Goal: Task Accomplishment & Management: Complete application form

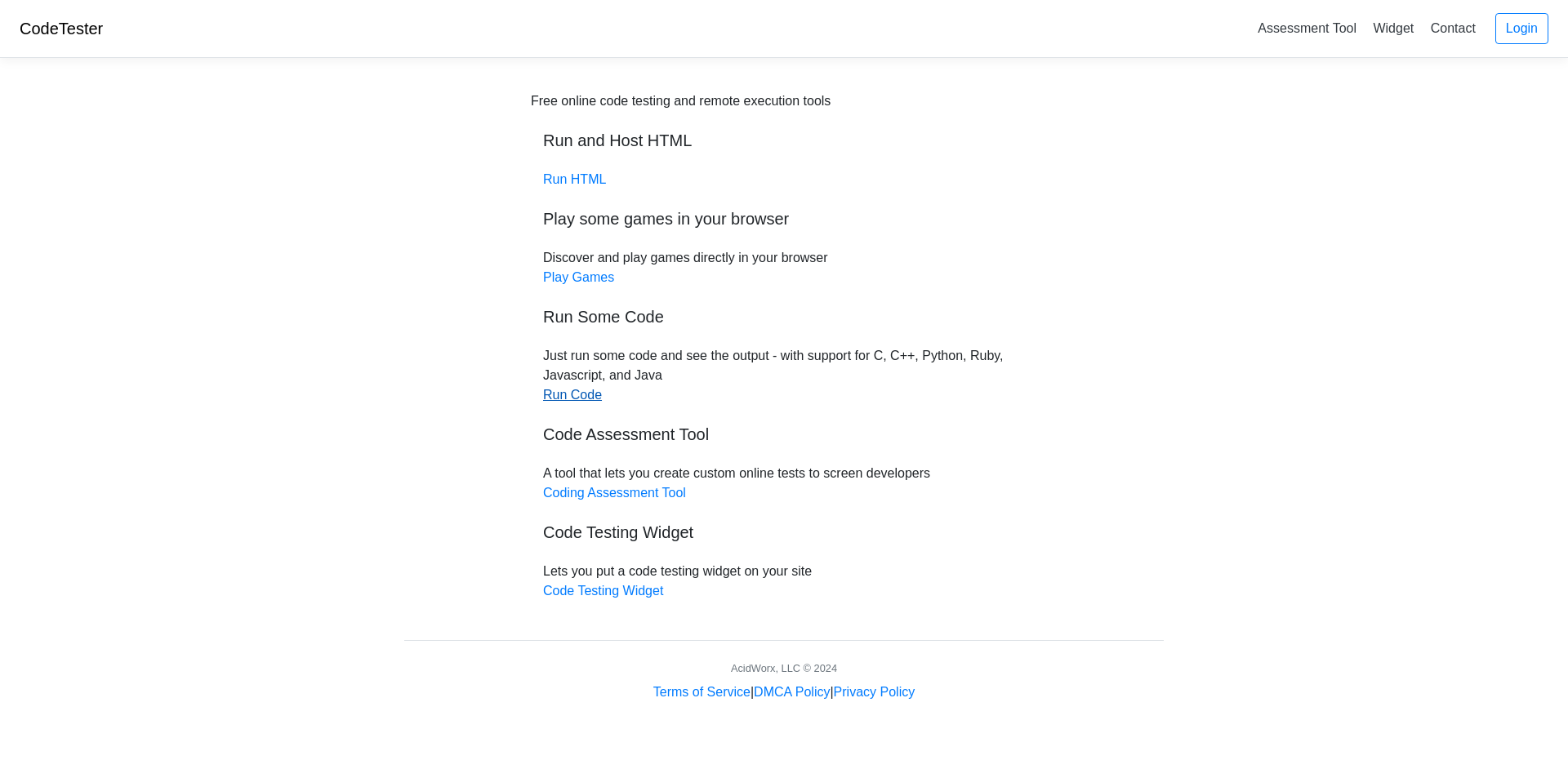
click at [557, 396] on link "Run Code" at bounding box center [572, 395] width 58 height 14
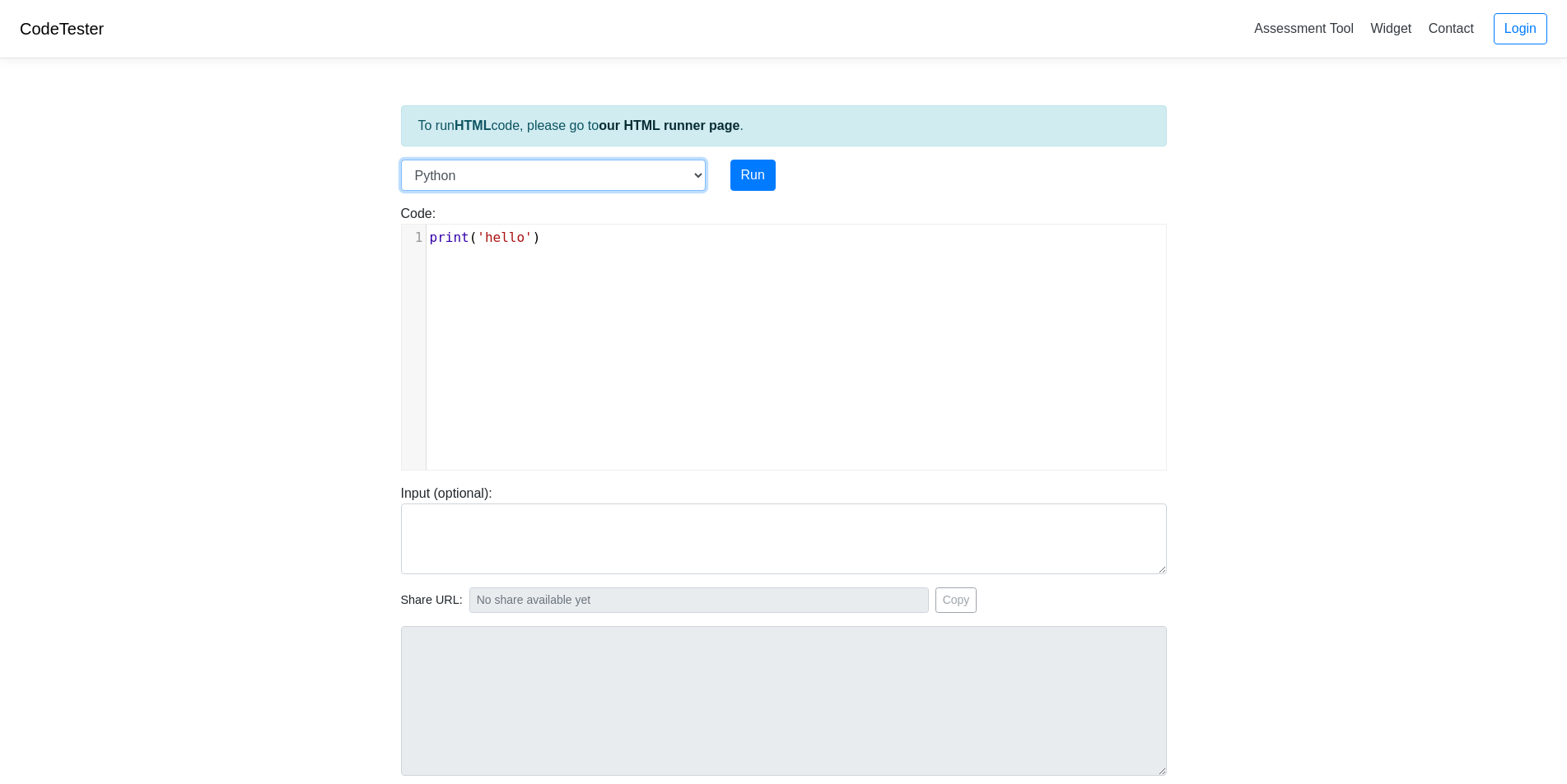
click at [698, 165] on select "C C++ Go Java Javascript Python Ruby" at bounding box center [554, 175] width 305 height 32
click at [250, 297] on body "CodeTester Assessment Tool Widget Contact Login To run HTML code, please go to …" at bounding box center [784, 439] width 1567 height 878
click at [688, 173] on select "C C++ Go Java Javascript Python Ruby" at bounding box center [554, 175] width 305 height 32
select select "javascript"
click at [401, 159] on select "C C++ Go Java Javascript Python Ruby" at bounding box center [554, 175] width 305 height 32
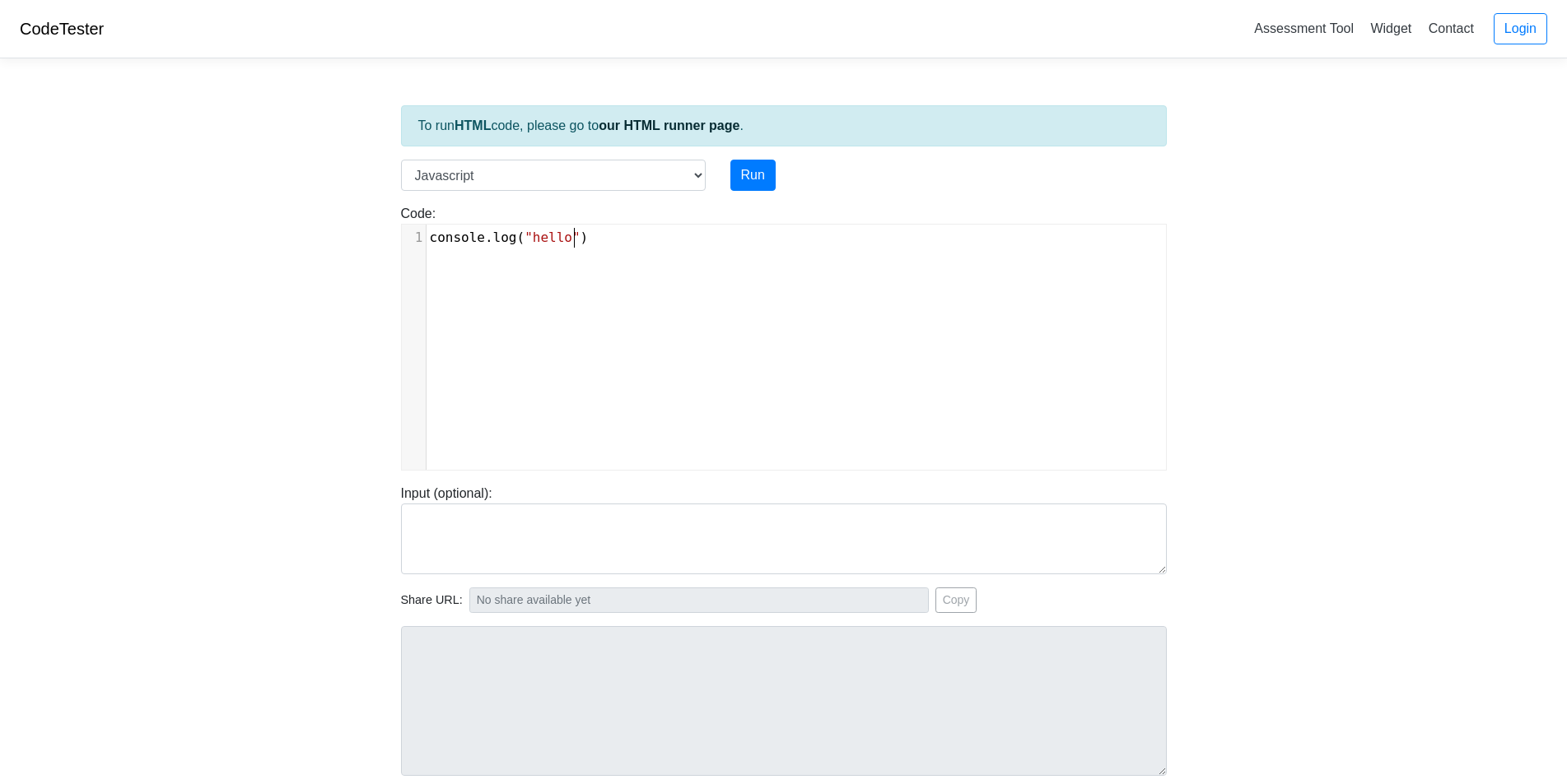
scroll to position [2, 0]
click at [632, 282] on div "xxxxxxxxxx 1 console . log ( "hello" )" at bounding box center [796, 359] width 789 height 270
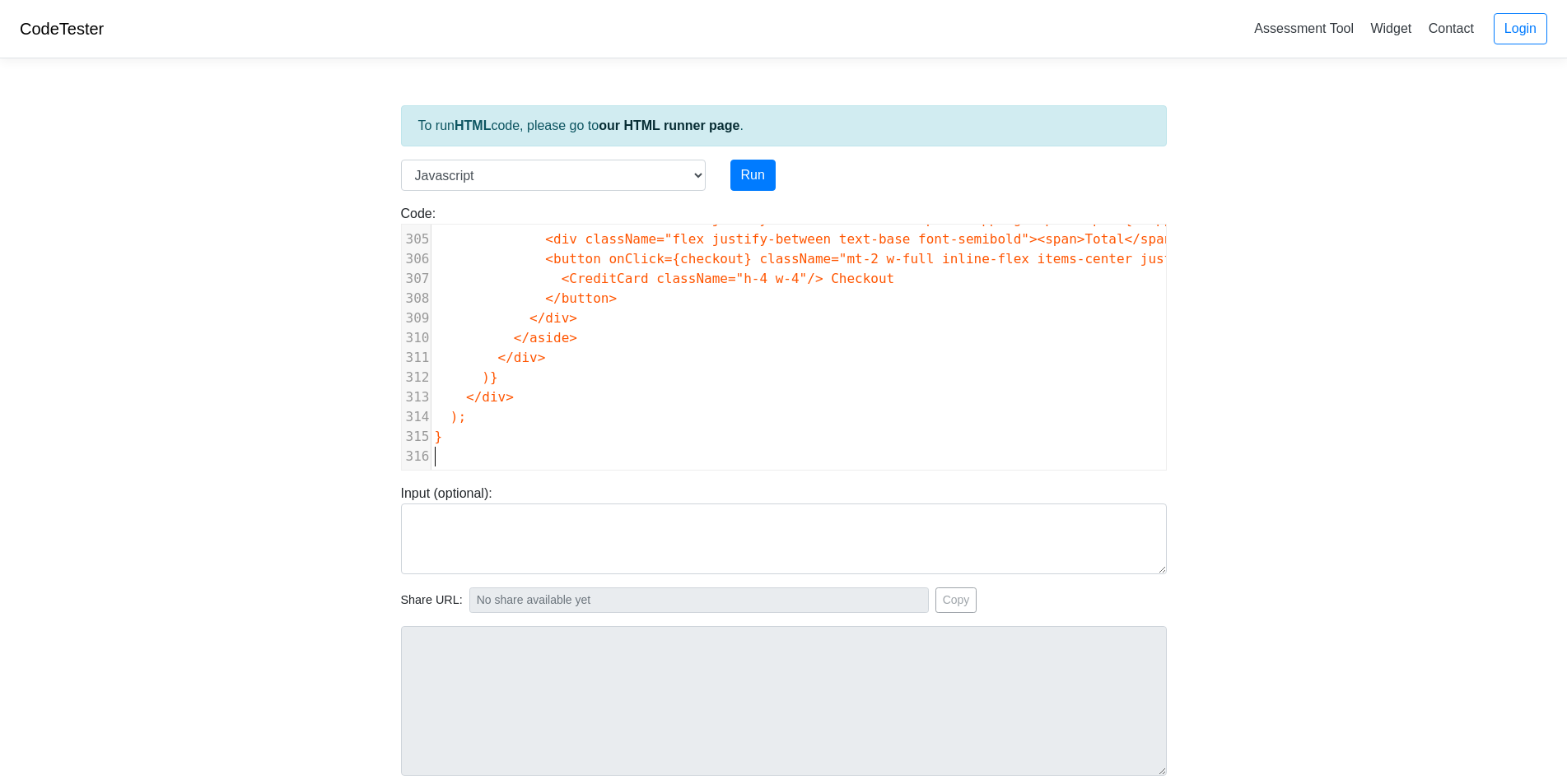
scroll to position [6007, 0]
click at [1343, 575] on body "CodeTester Assessment Tool Widget Contact Login To run HTML code, please go to …" at bounding box center [784, 439] width 1567 height 878
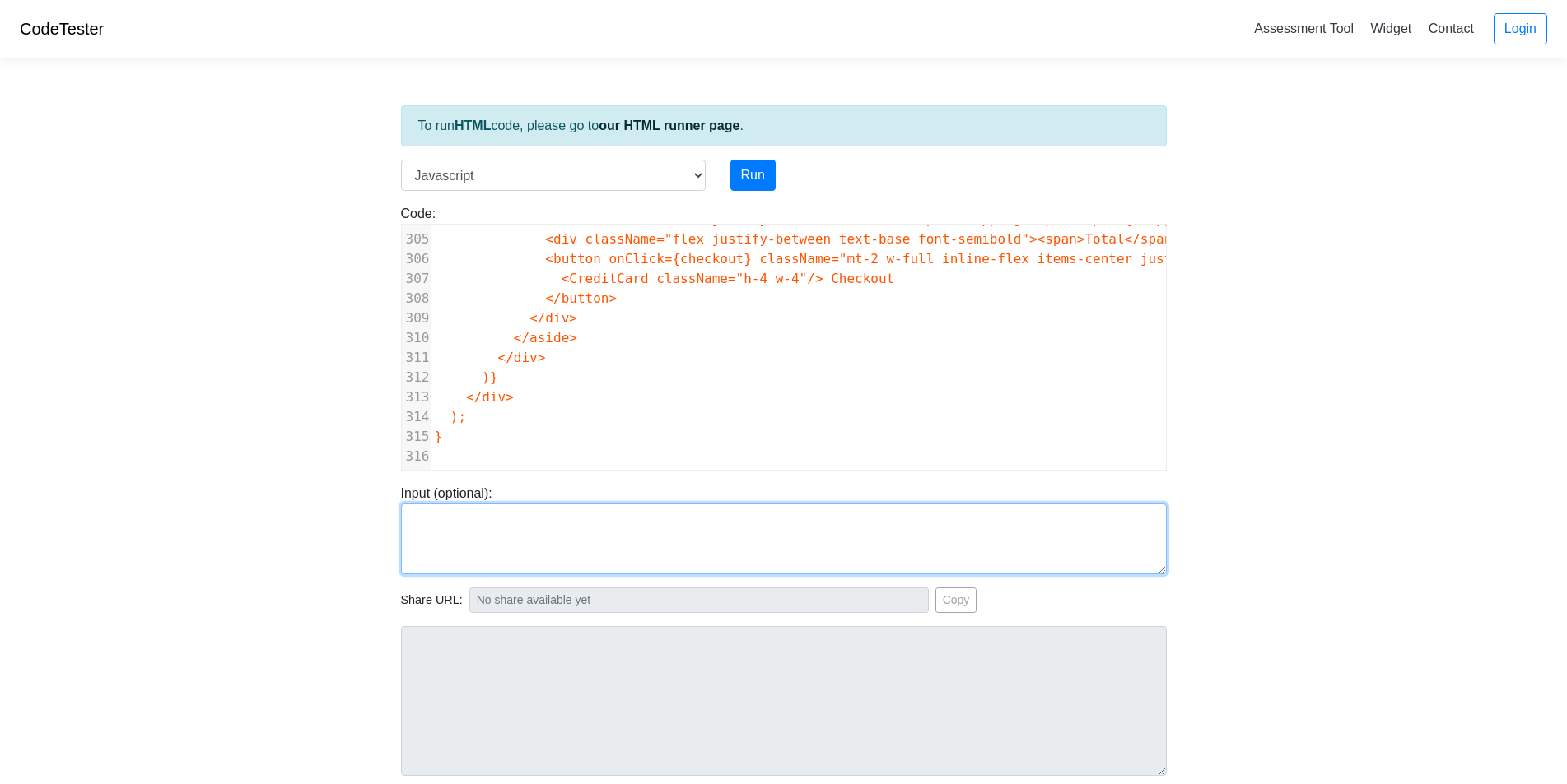
click at [1001, 531] on textarea at bounding box center [784, 539] width 766 height 70
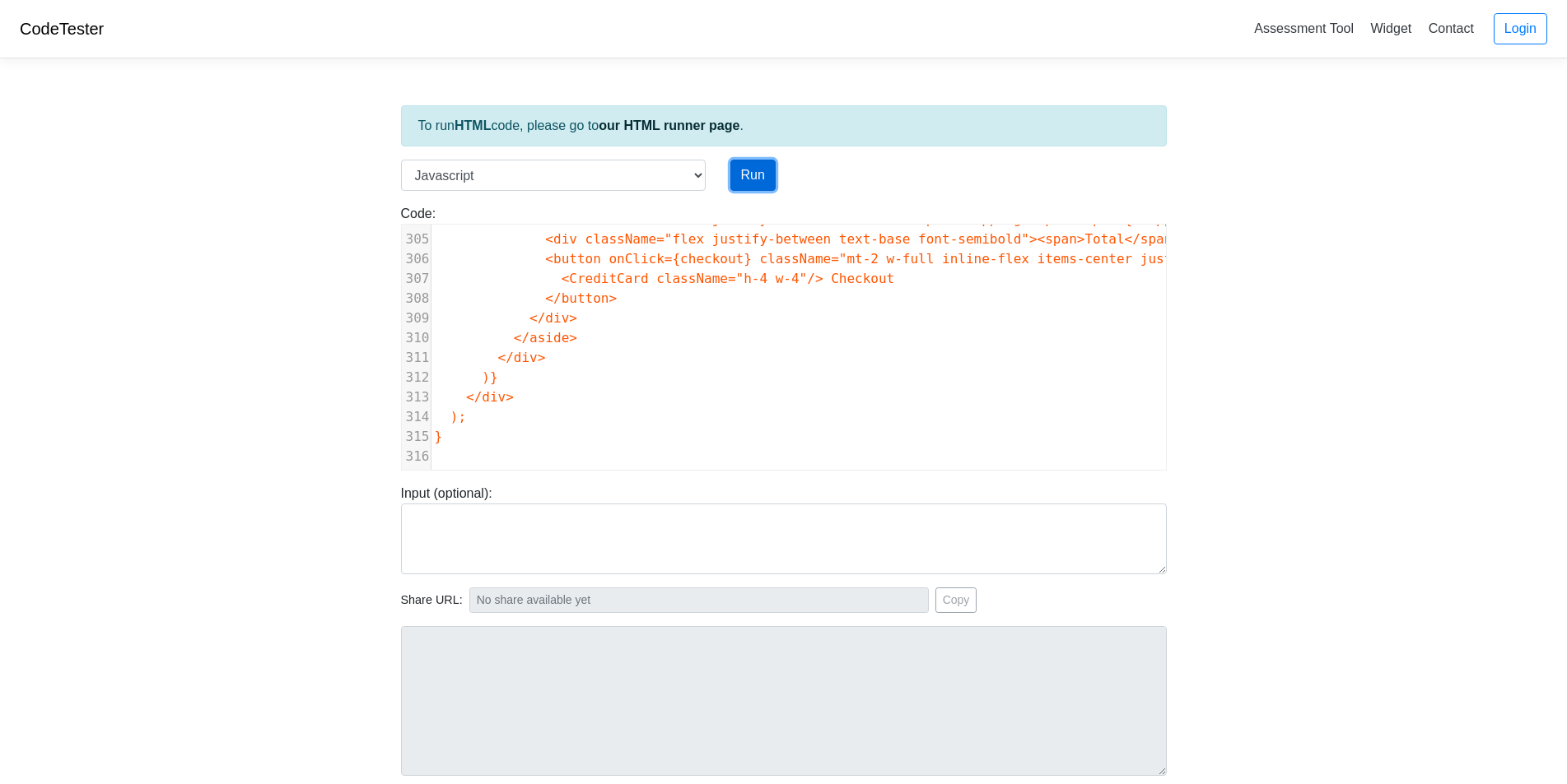
click at [743, 164] on button "Run" at bounding box center [753, 175] width 45 height 32
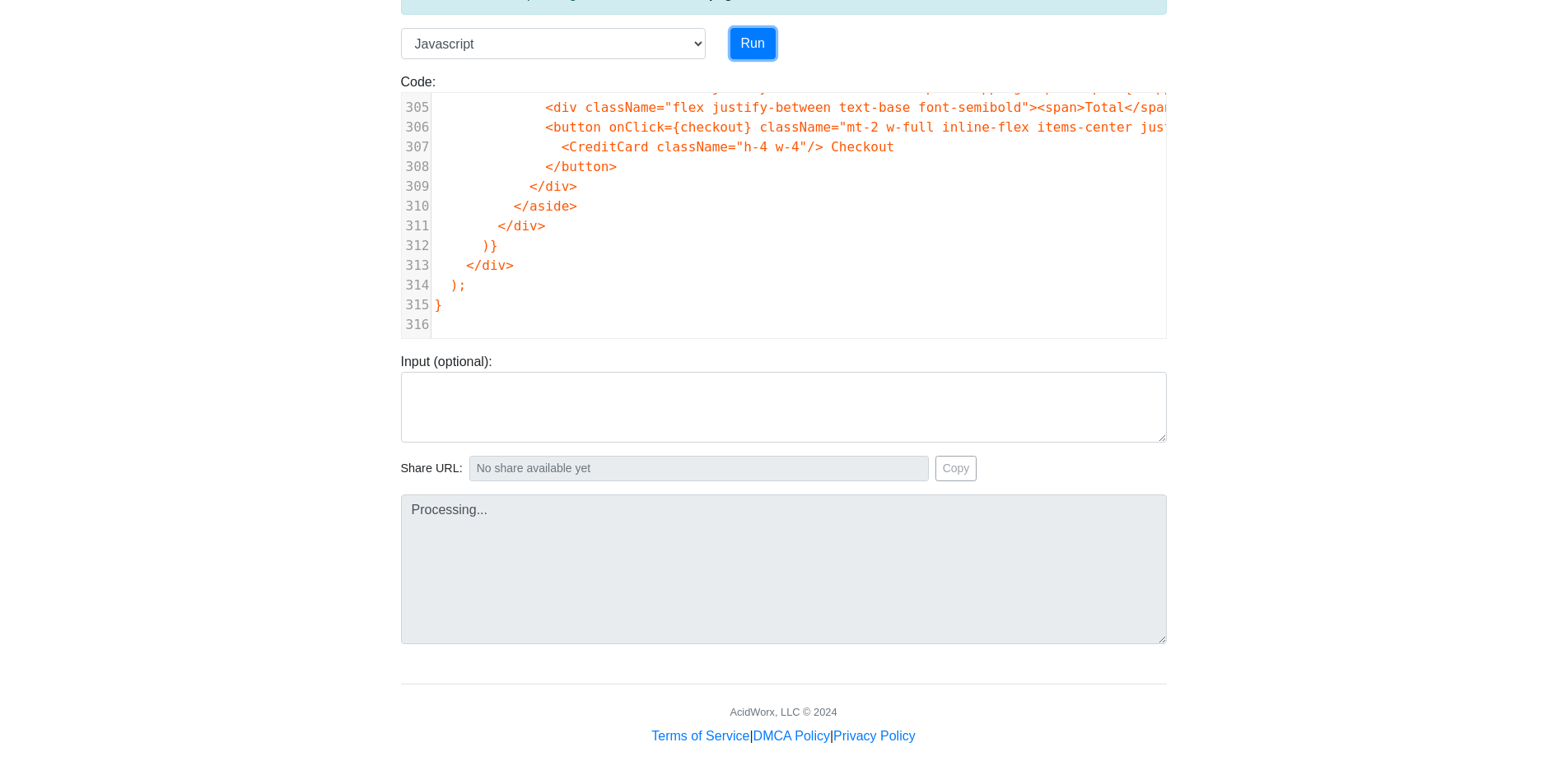
scroll to position [134, 0]
type input "https://codetester.io/runner?s=oqXxLZr8XJ"
type textarea "Submission status: Runtime Error (NZEC) Stderr: /box/script.js:1 import React, …"
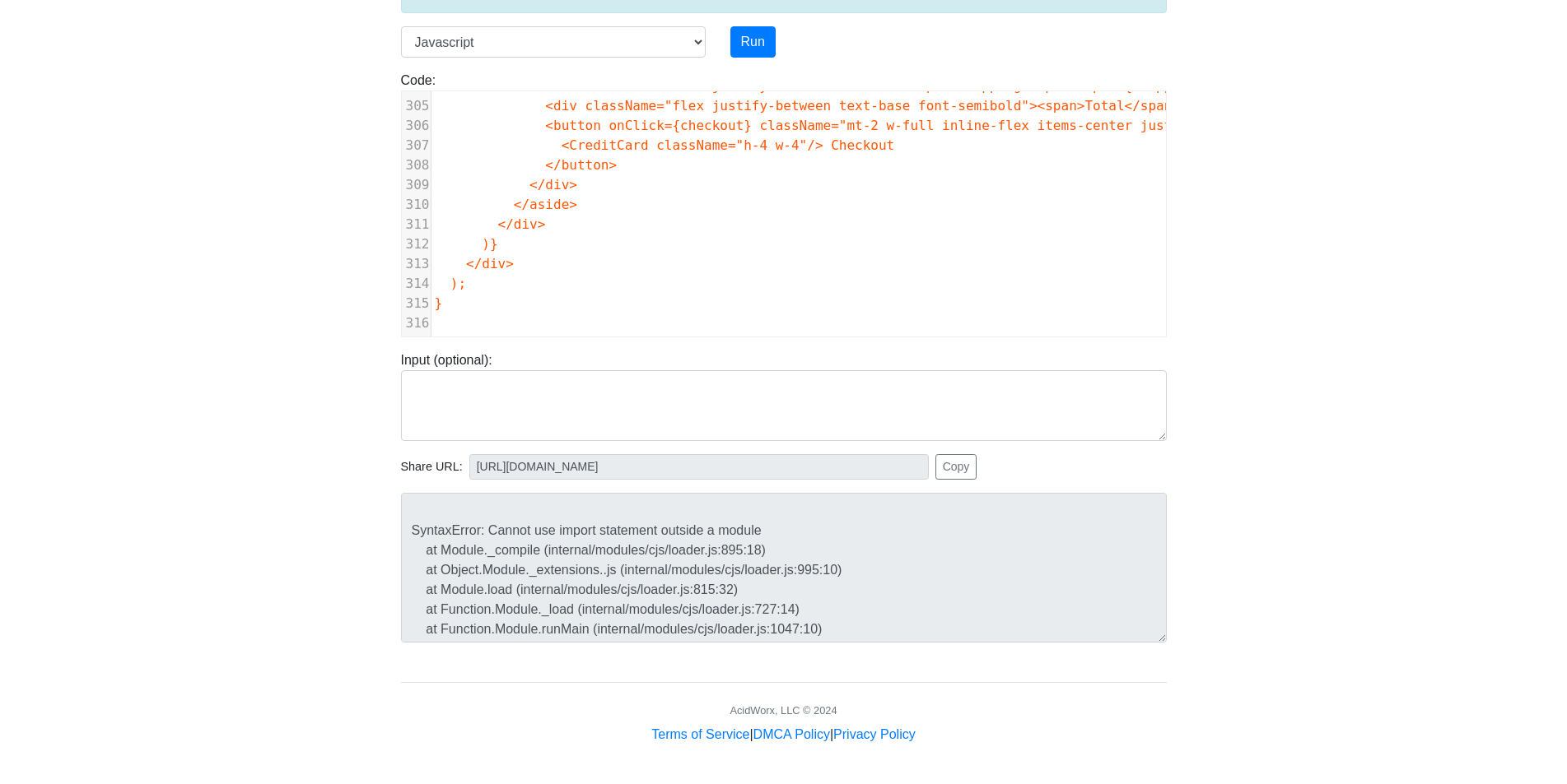
scroll to position [158, 0]
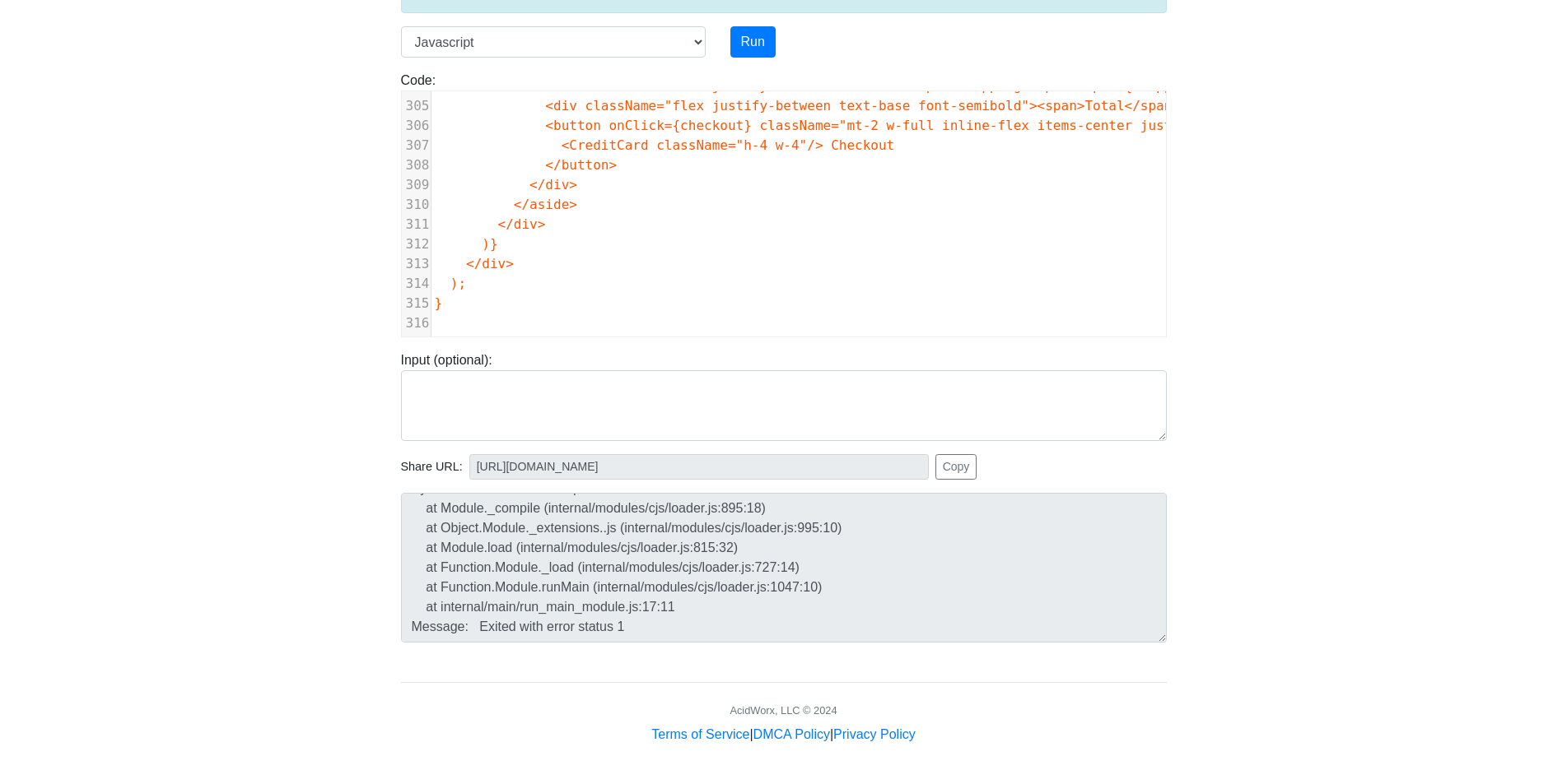
click at [663, 645] on div "To run HTML code, please go to our HTML runner page . Language C C++ Go Java Ja…" at bounding box center [784, 341] width 791 height 807
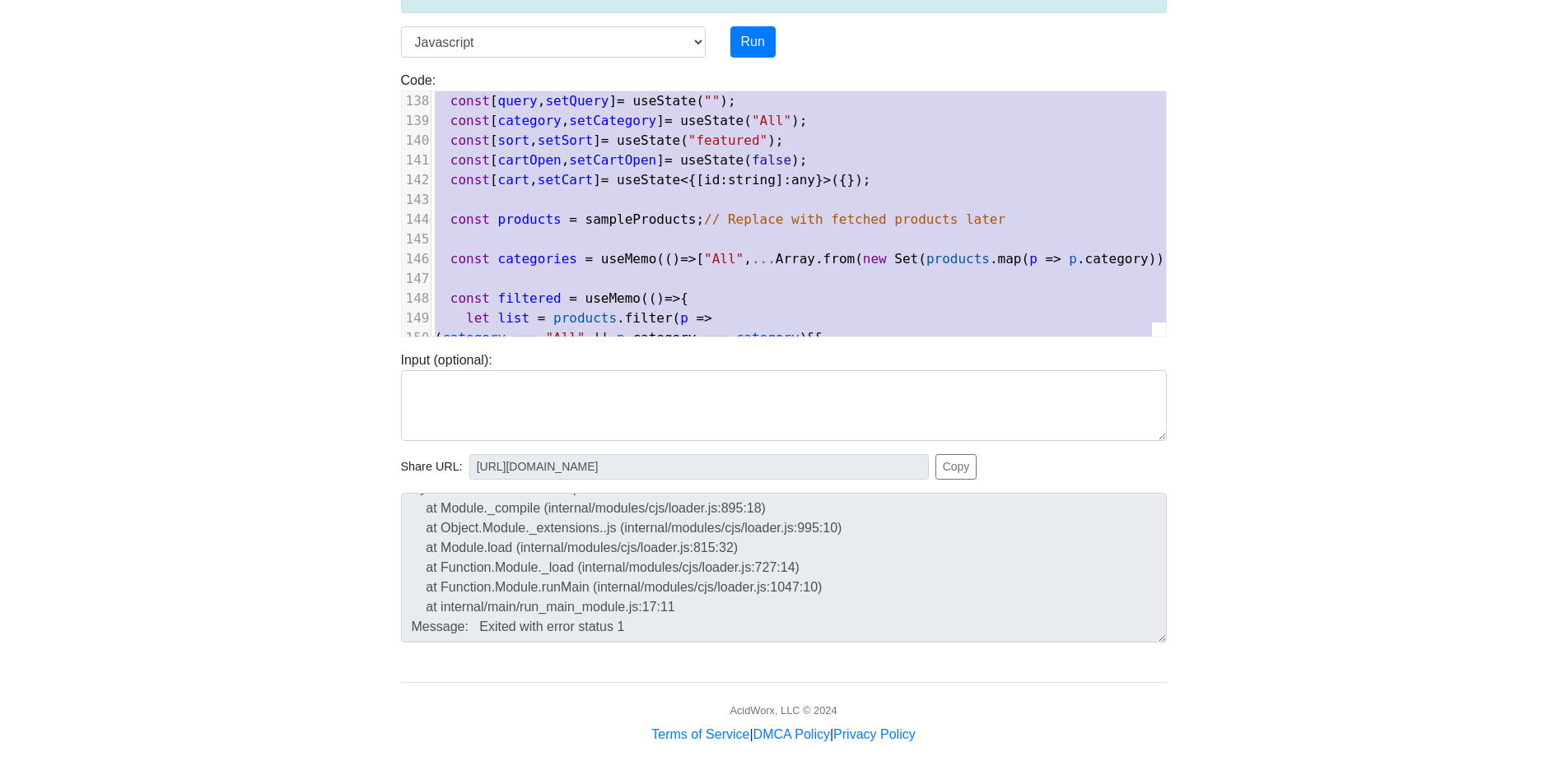
scroll to position [0, 0]
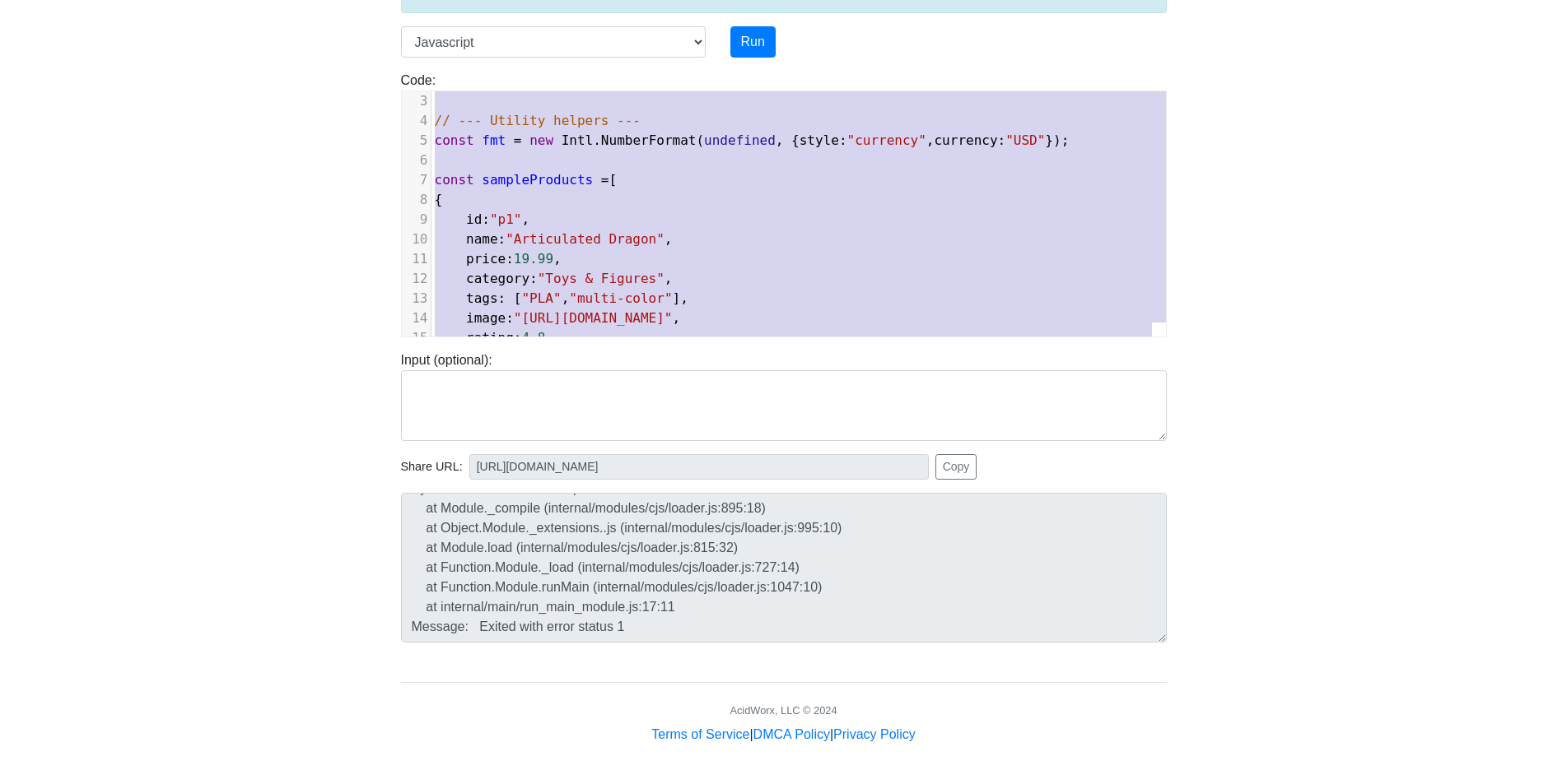
type textarea "import React, { useMemo, useState } from "react"; import { ShoppingCart, Search…"
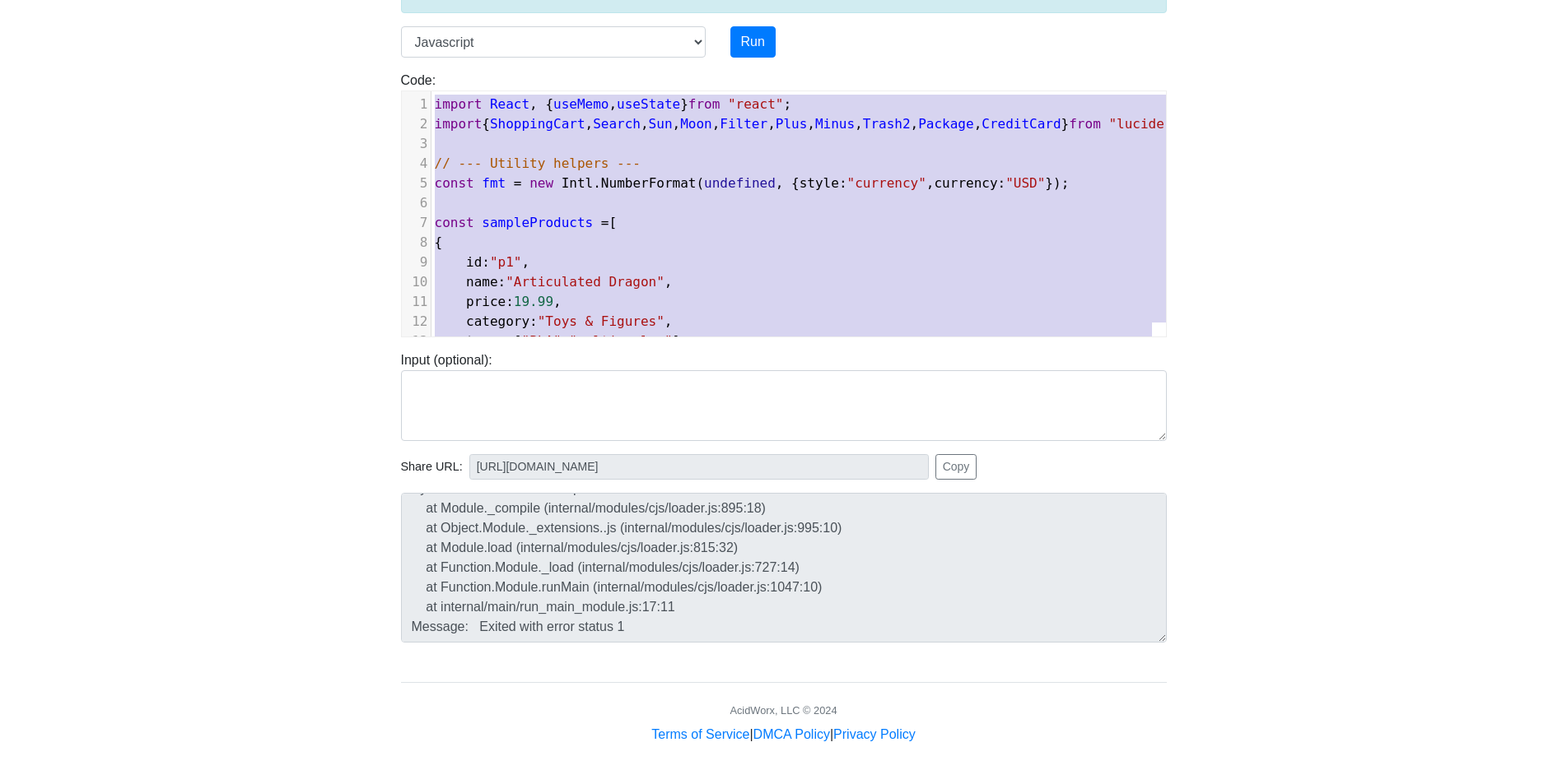
drag, startPoint x: 591, startPoint y: 309, endPoint x: 430, endPoint y: -69, distance: 410.9
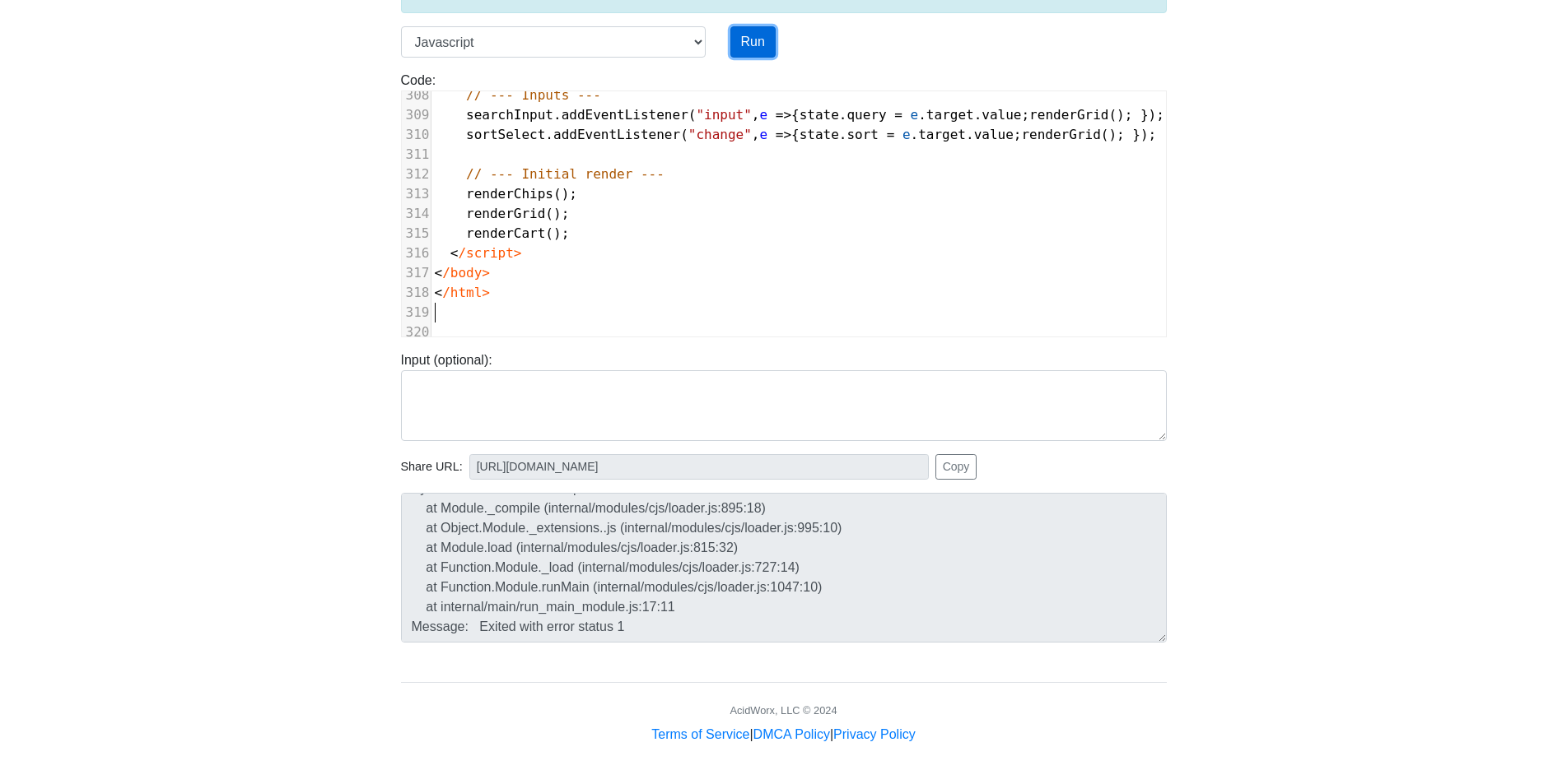
click at [754, 43] on button "Run" at bounding box center [753, 42] width 45 height 32
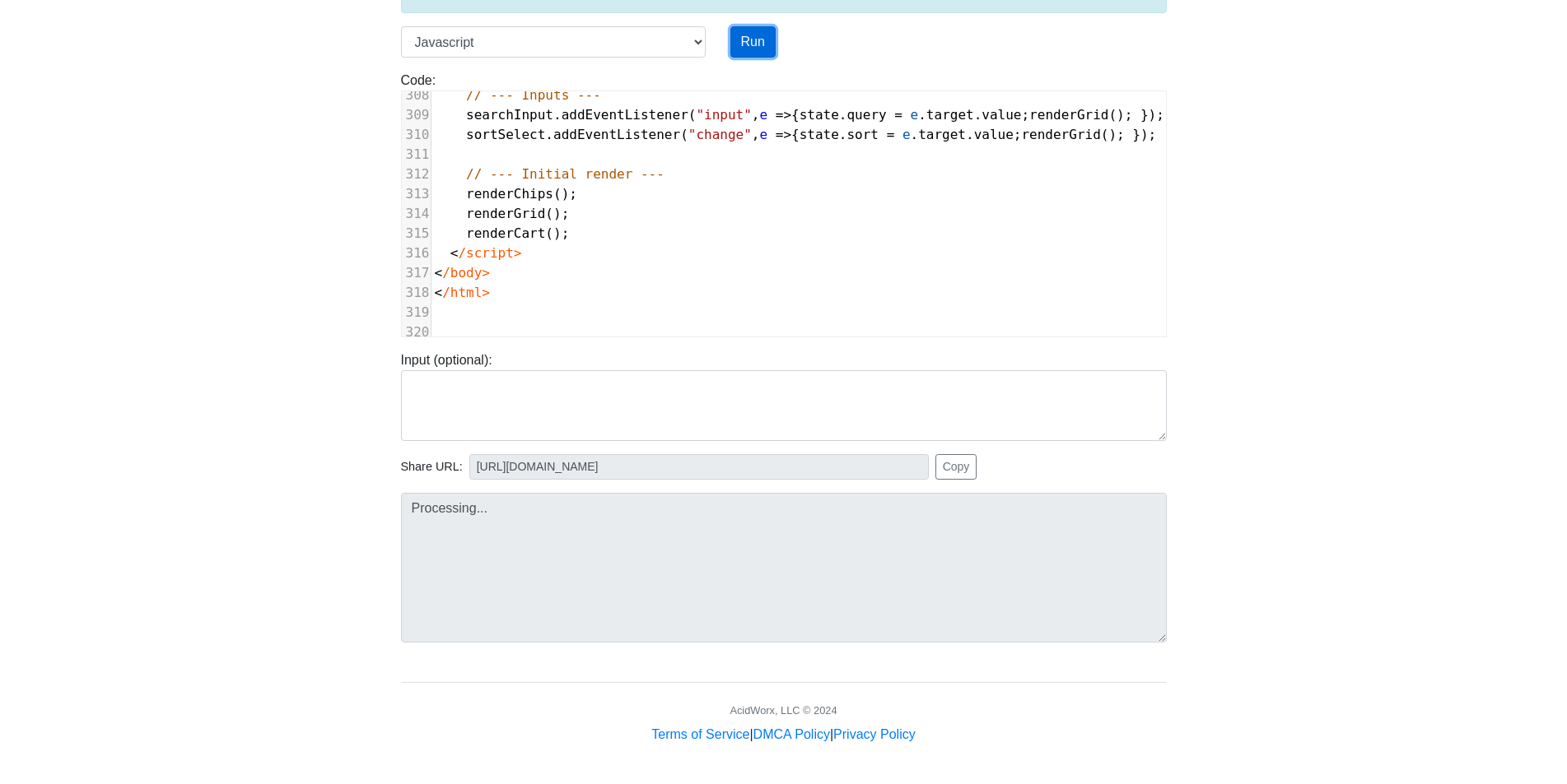
type input "https://codetester.io/runner?s=dYWNLNq9X5"
type textarea "Submission status: Runtime Error (NZEC) Stderr: /box/script.js:1 <!doctype html…"
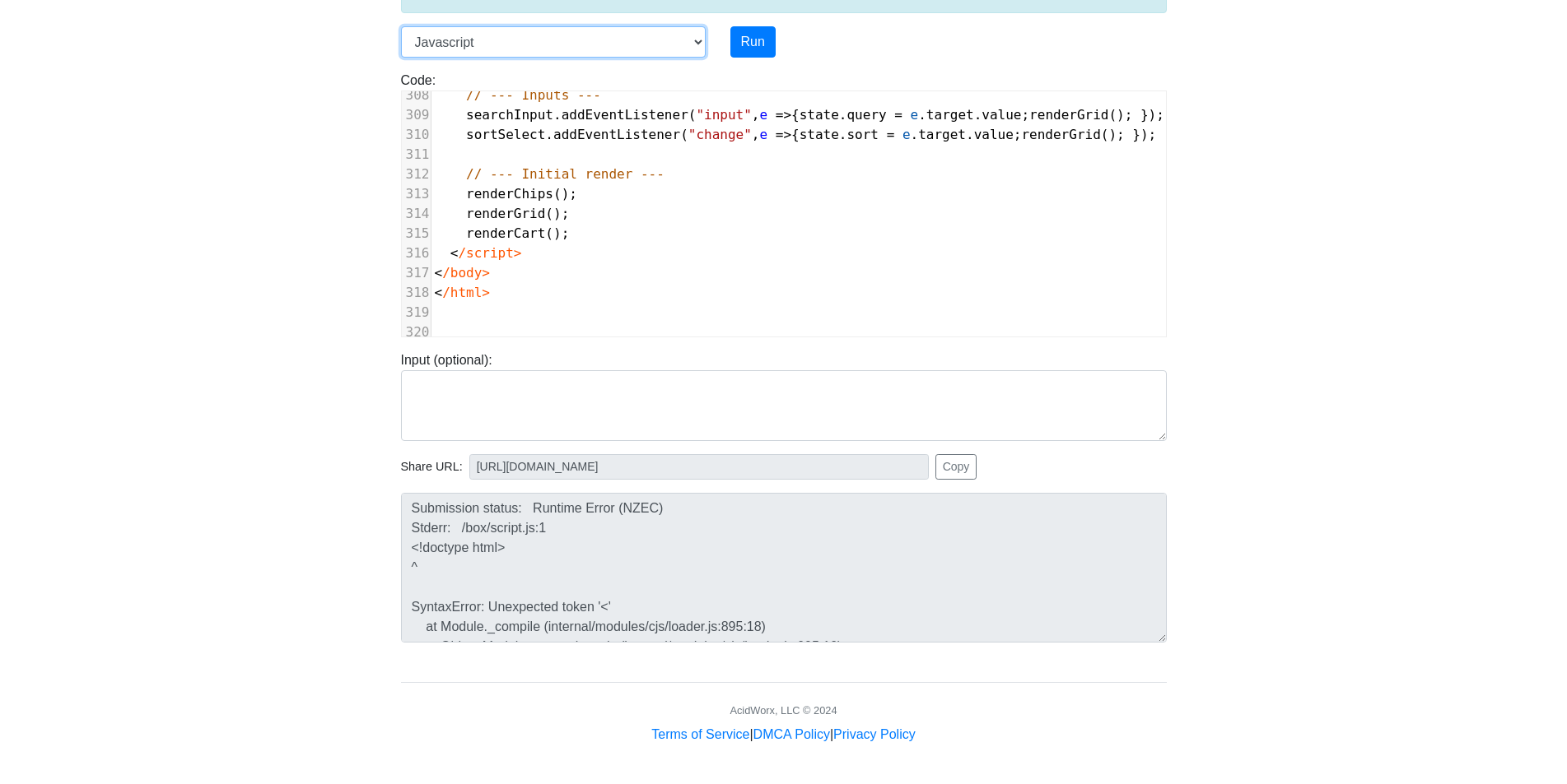
click at [693, 37] on select "C C++ Go Java Javascript Python Ruby" at bounding box center [554, 42] width 305 height 32
click at [968, 53] on div "Language C C++ Go Java Javascript Python Ruby Run" at bounding box center [784, 42] width 791 height 32
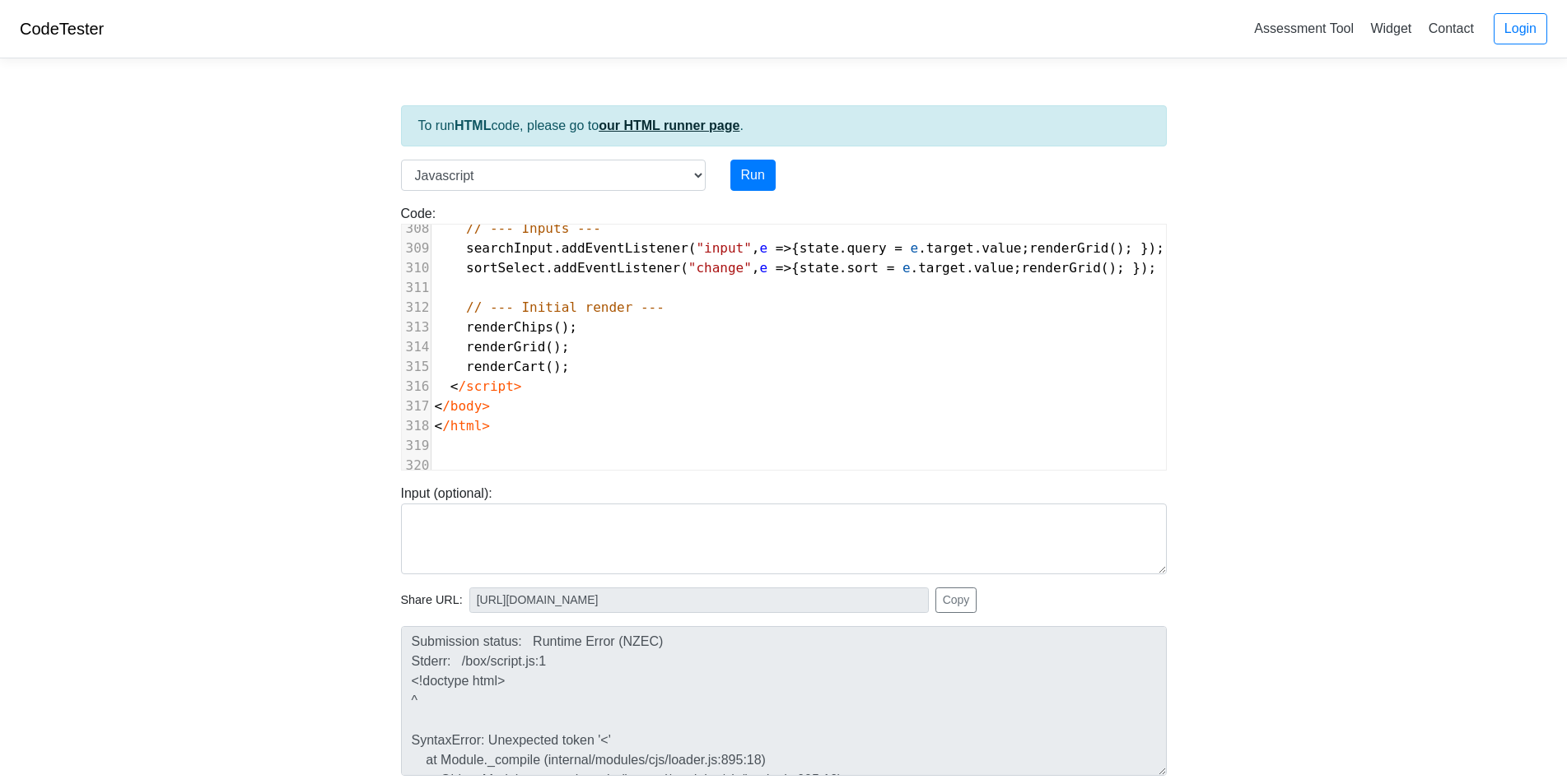
click at [695, 131] on link "our HTML runner page" at bounding box center [669, 126] width 141 height 14
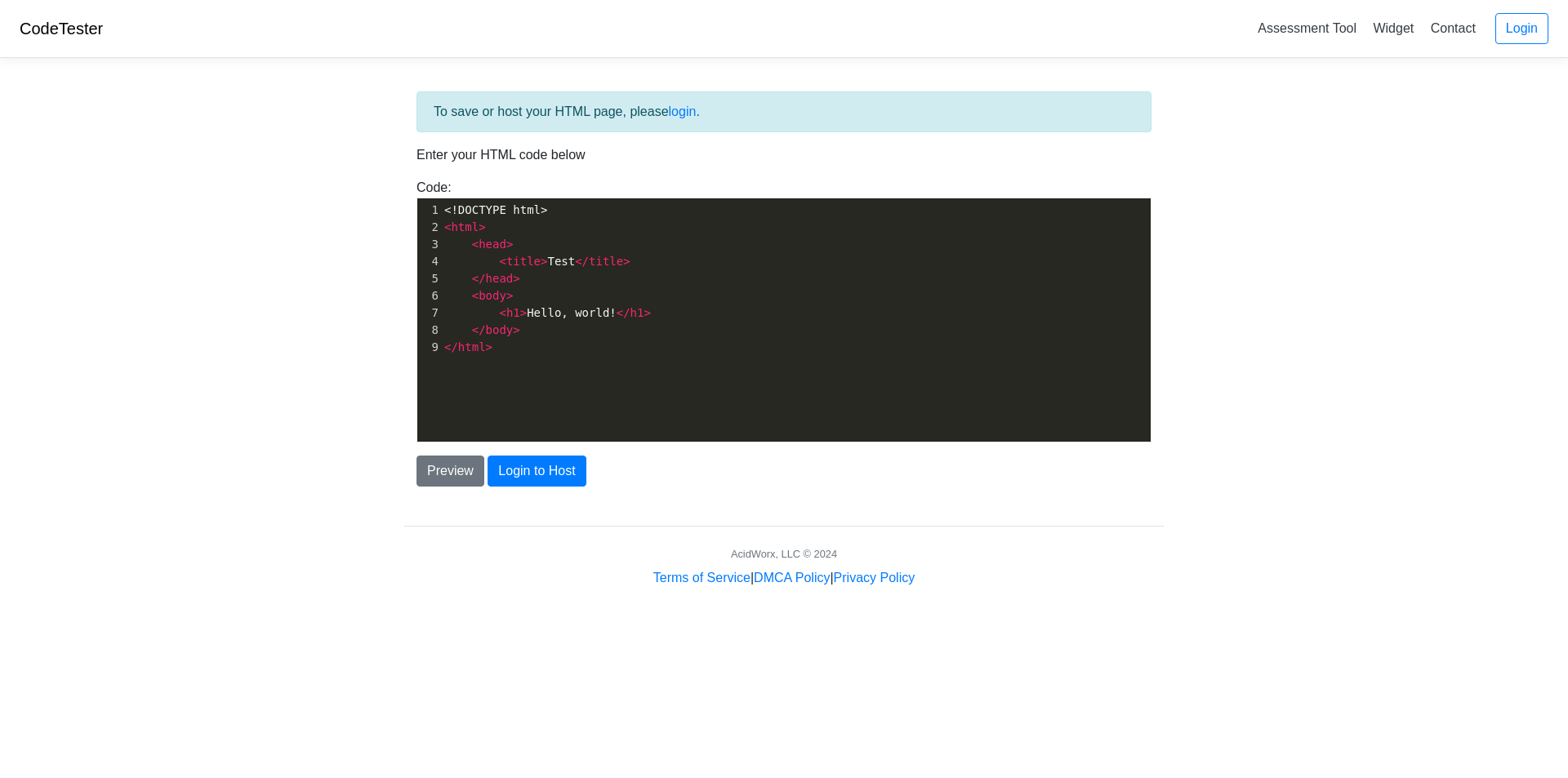
scroll to position [2, 0]
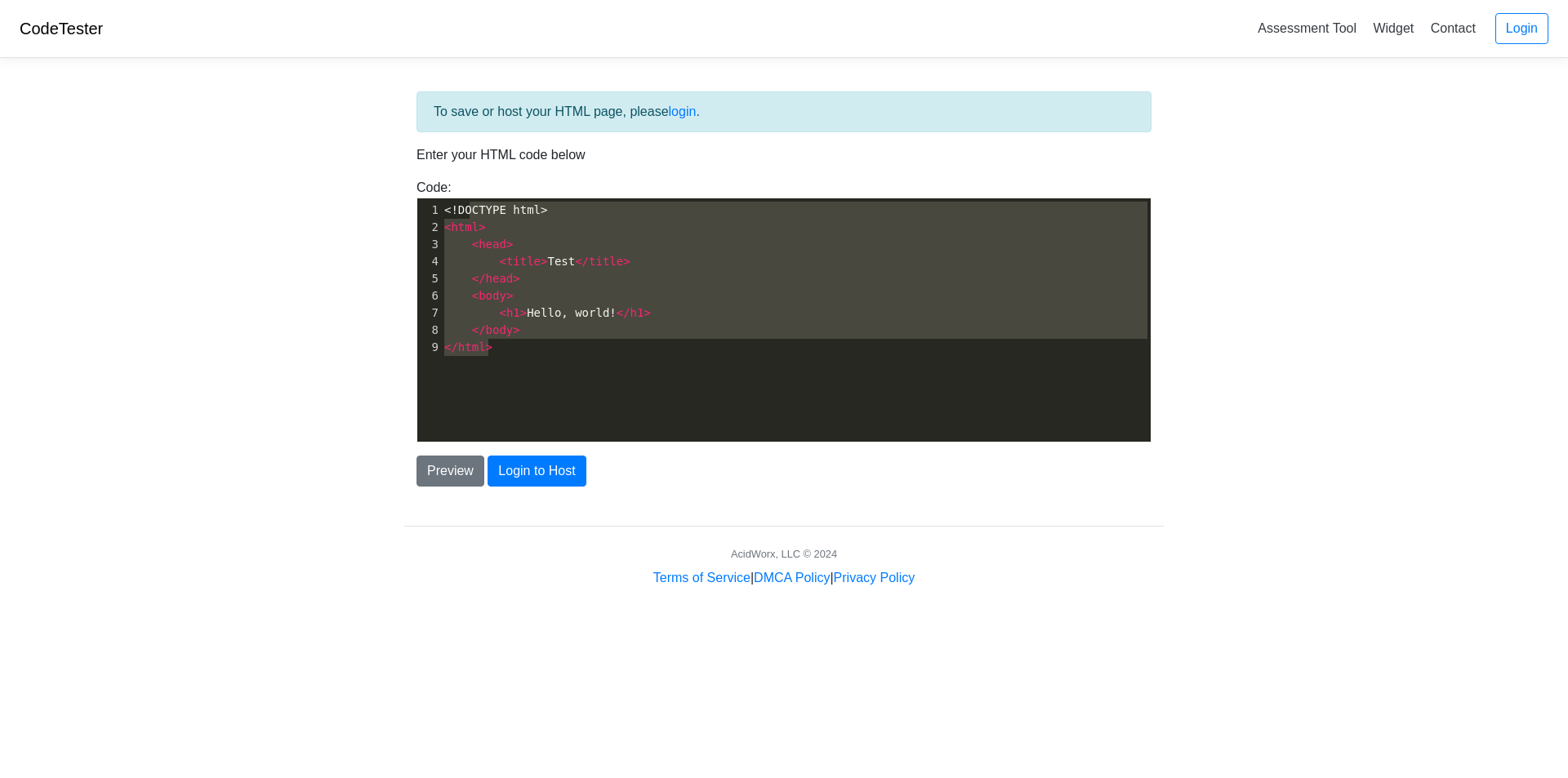
type textarea "<!DOCTYPE html> <html> <head> <title>Test</title> </head> <body> <h1>Hello, wor…"
drag, startPoint x: 562, startPoint y: 351, endPoint x: 445, endPoint y: 201, distance: 190.2
click at [445, 201] on div "x 1 <!DOCTYPE html> 2 < html > 3 < head > 4 < title > Test </ title > 5 </ head…" at bounding box center [802, 279] width 724 height 161
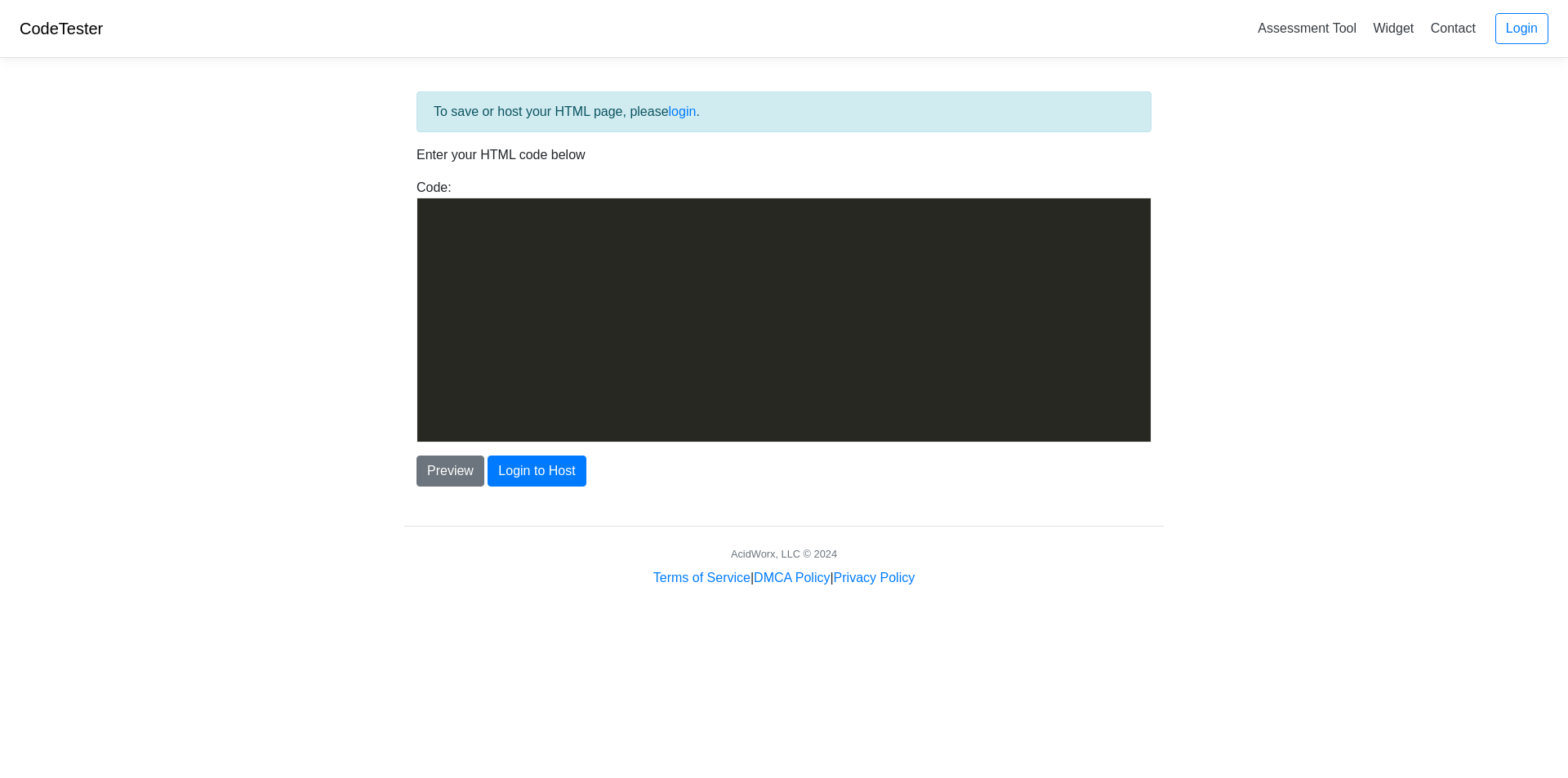
scroll to position [5221, 0]
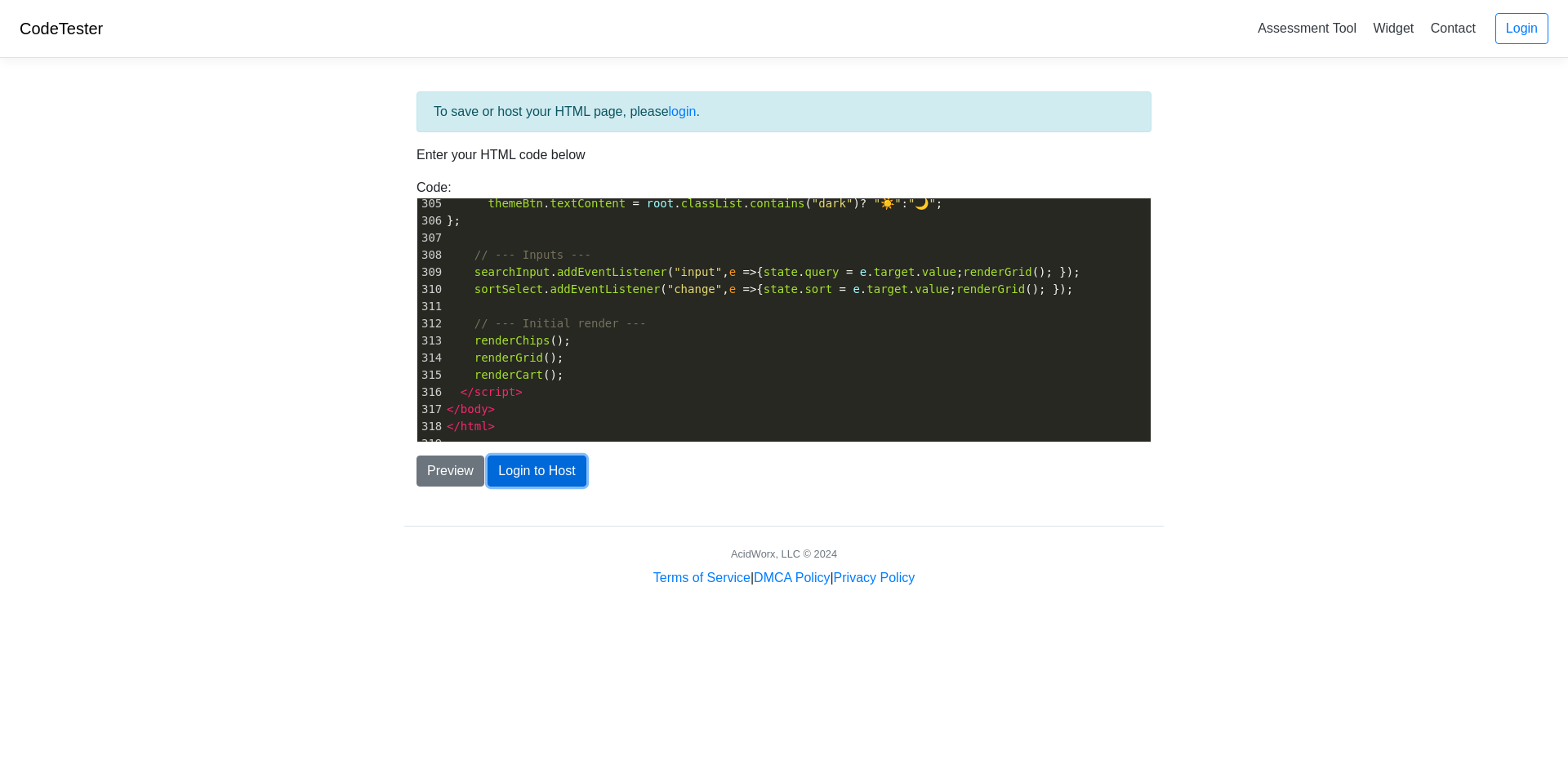
click at [523, 472] on button "Login to Host" at bounding box center [536, 472] width 98 height 31
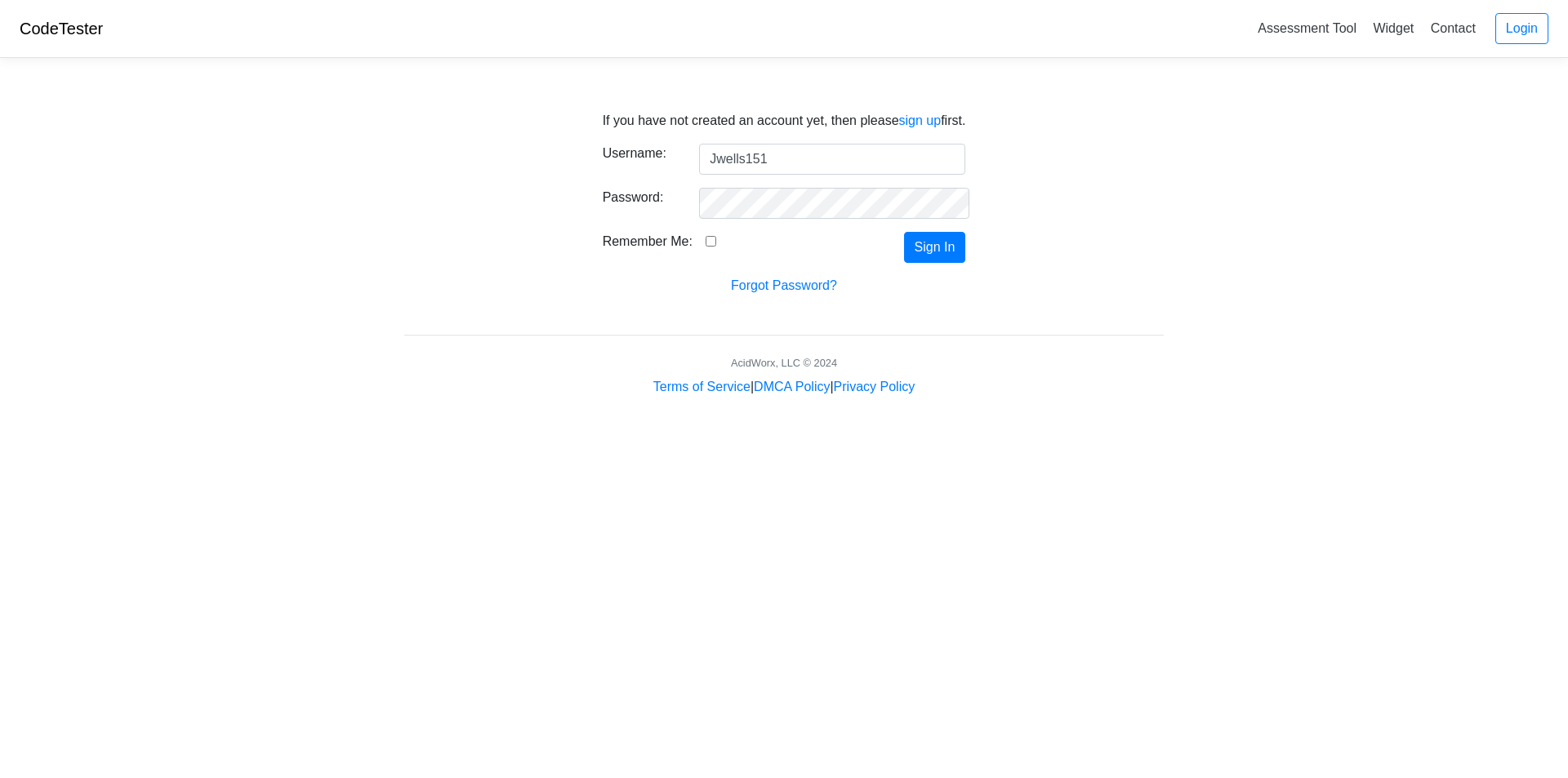
type input "Jwells151"
click at [904, 232] on button "Sign In" at bounding box center [934, 248] width 62 height 31
click at [828, 286] on link "Forgot Password?" at bounding box center [784, 286] width 107 height 14
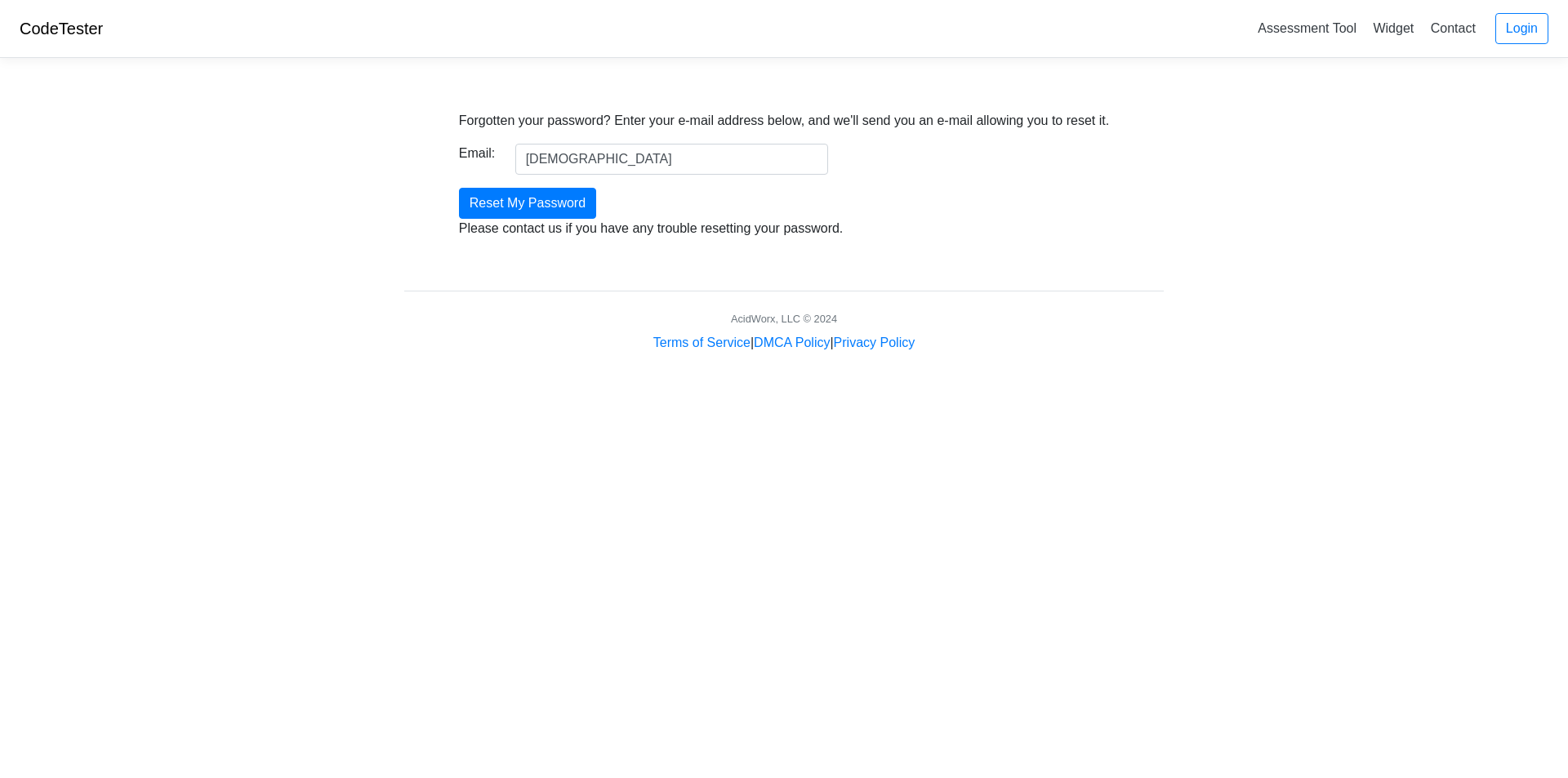
type input "[EMAIL_ADDRESS][DOMAIN_NAME]"
click at [576, 207] on input "Reset My Password" at bounding box center [527, 203] width 137 height 31
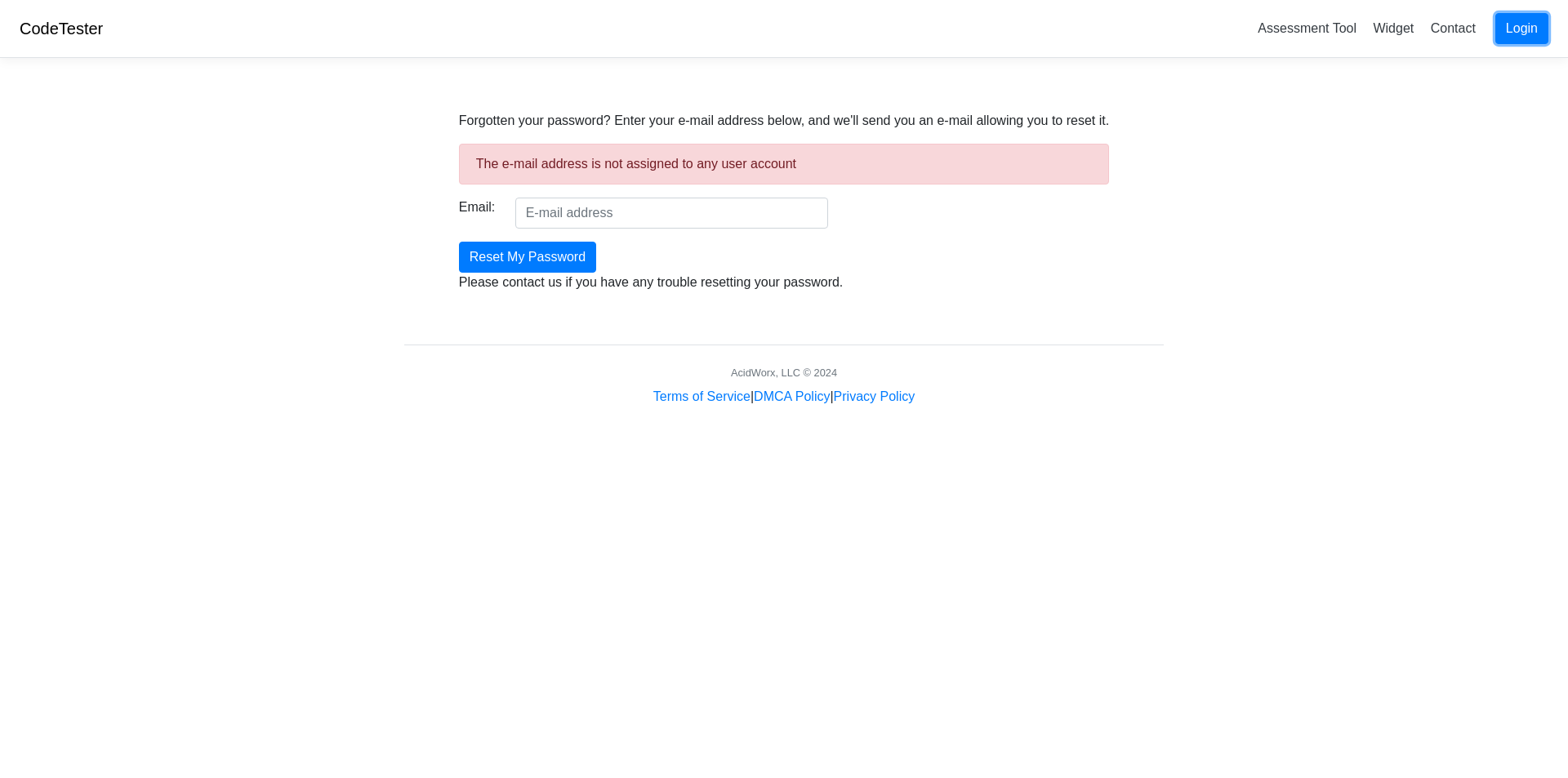
click at [1535, 29] on link "Login" at bounding box center [1522, 29] width 53 height 31
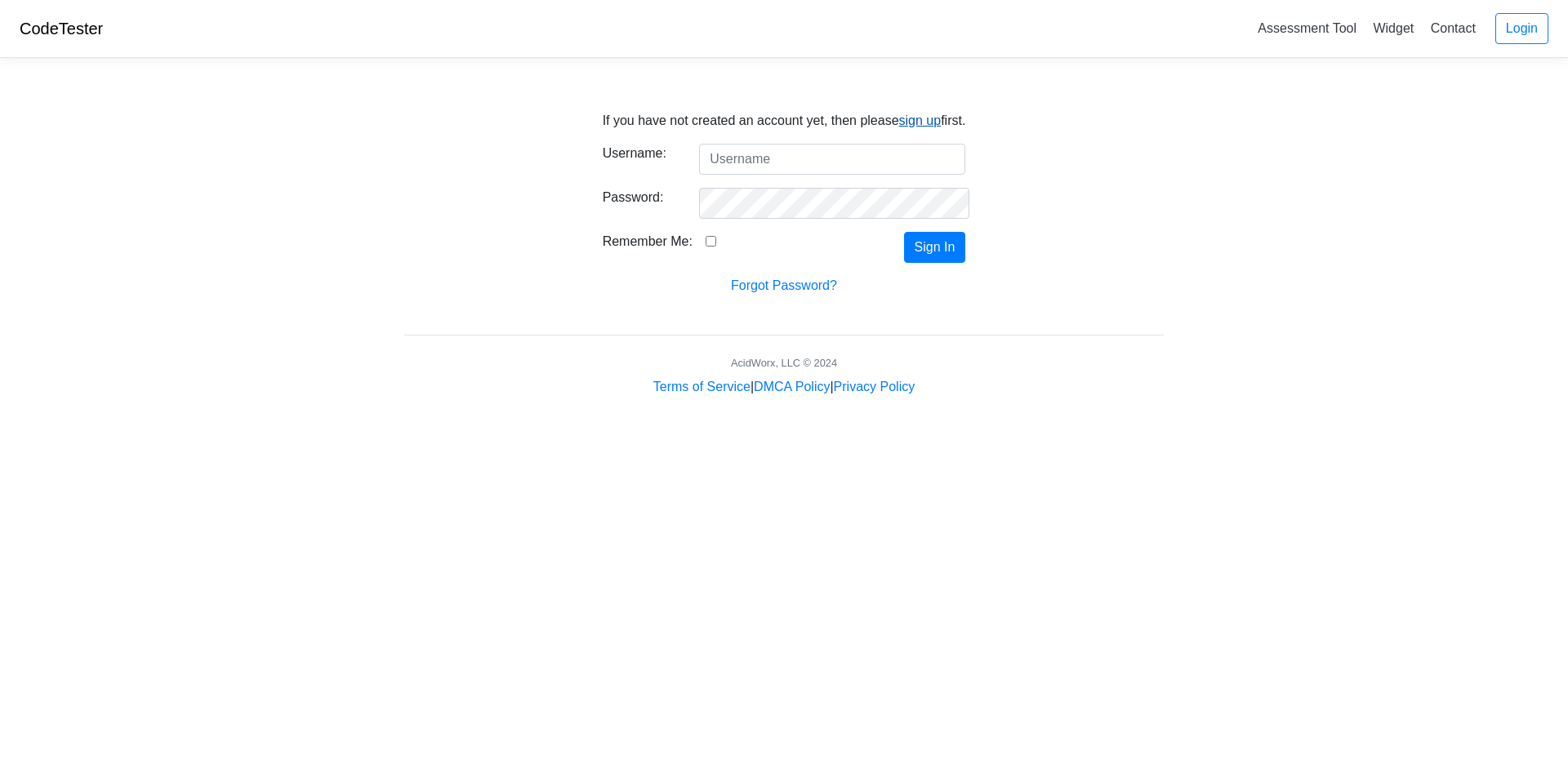
click at [925, 120] on link "sign up" at bounding box center [920, 120] width 43 height 14
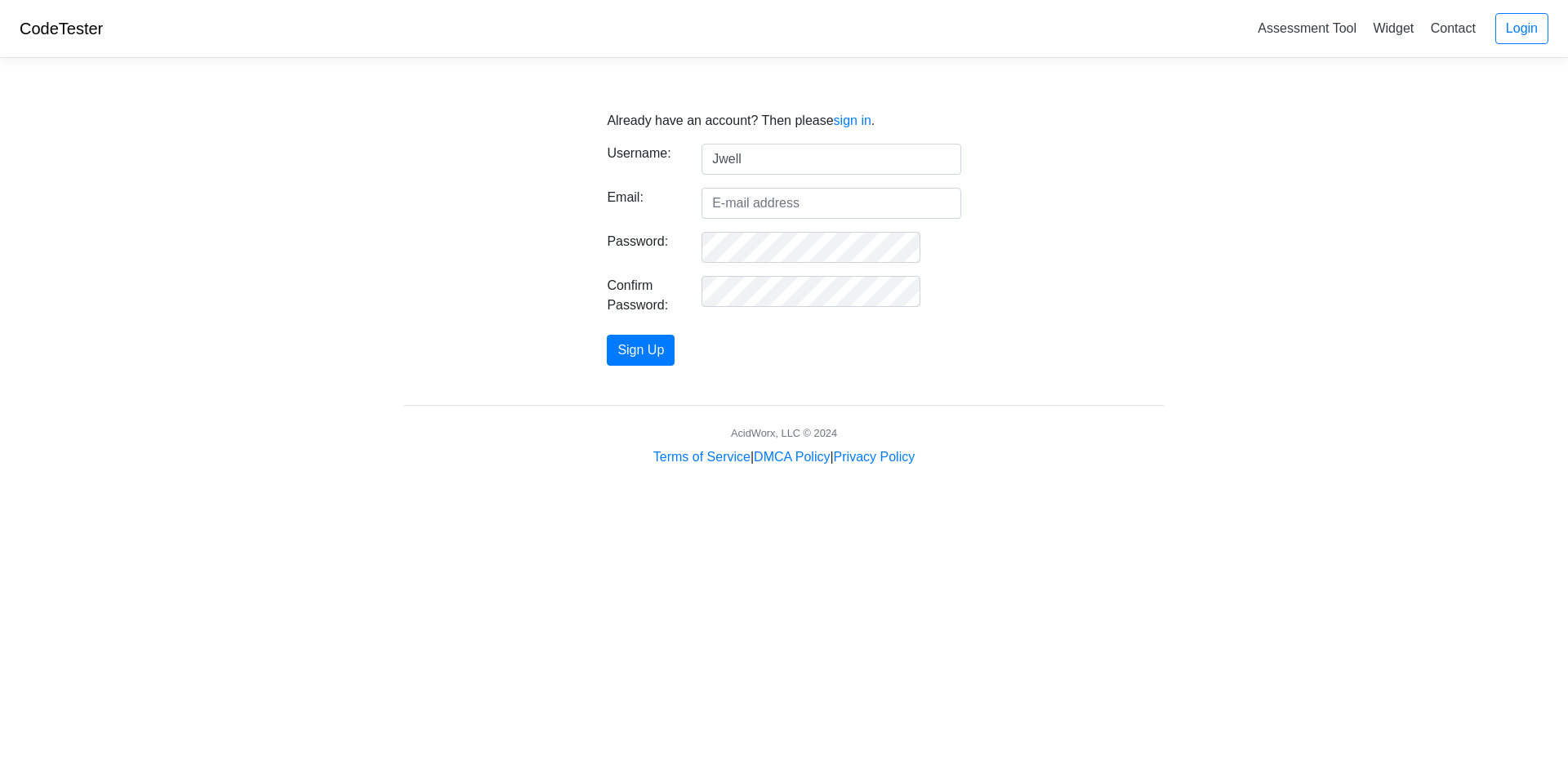
type input "jwells151"
click at [836, 221] on form "Username: jwells151 Email: Password: Confirm Password: Sign Up" at bounding box center [783, 255] width 354 height 222
click at [835, 209] on input "Email:" at bounding box center [831, 203] width 259 height 31
type input "justinwells2662@gmail.com"
click at [675, 351] on button "Sign Up" at bounding box center [641, 351] width 68 height 31
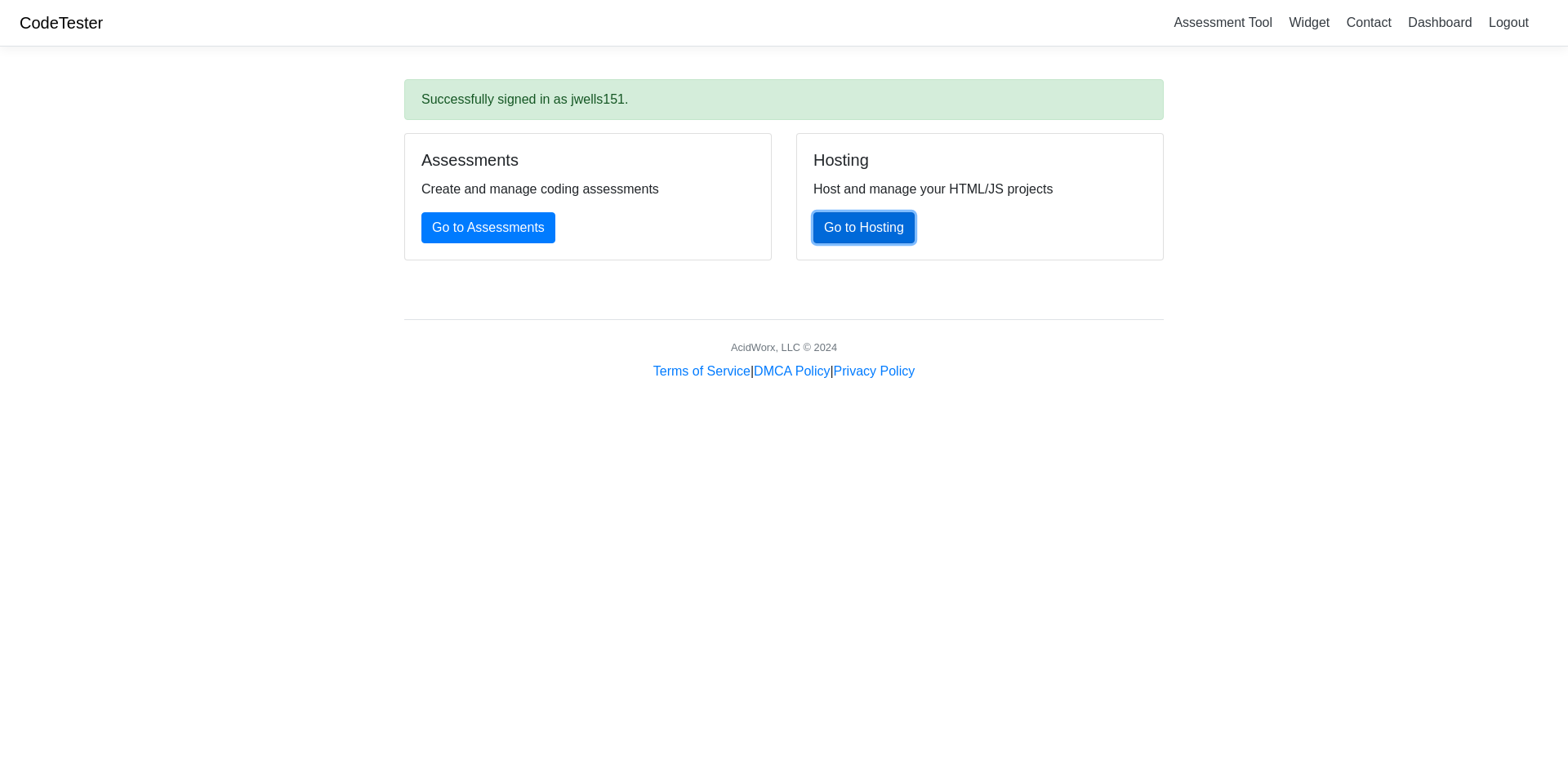
click at [863, 241] on link "Go to Hosting" at bounding box center [864, 228] width 101 height 31
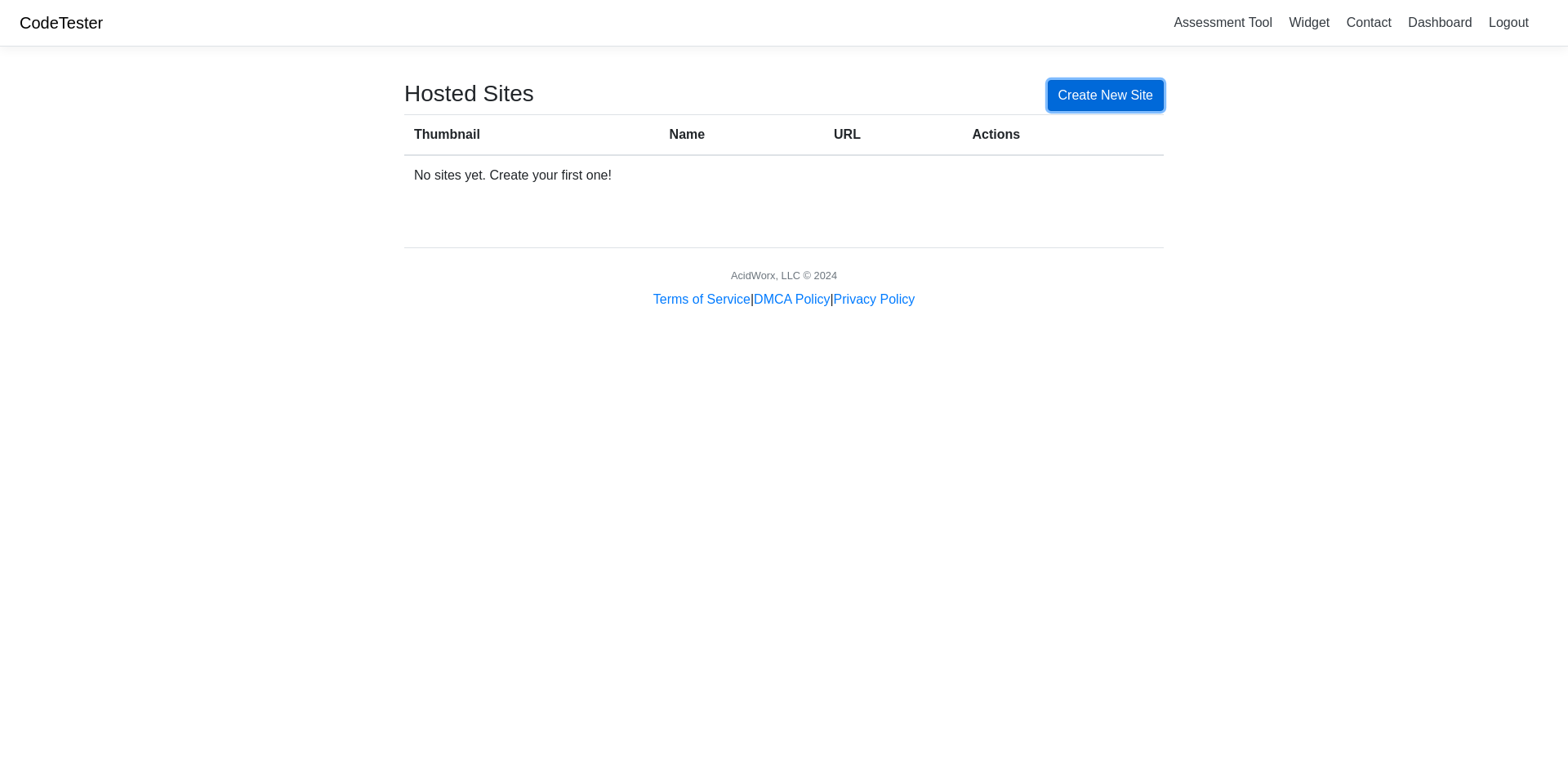
click at [1104, 96] on link "Create New Site" at bounding box center [1106, 96] width 117 height 31
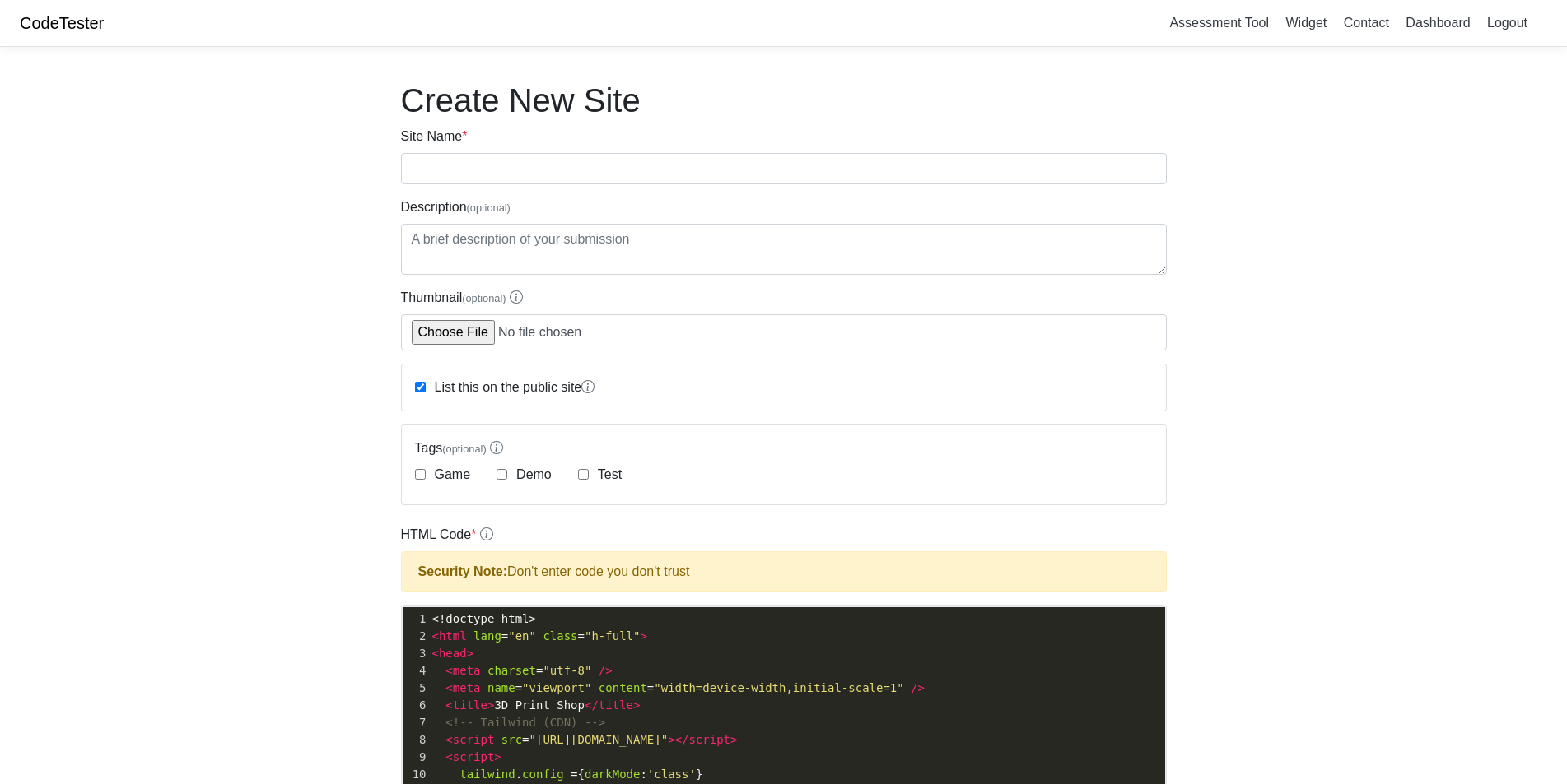
click at [524, 477] on label "Demo" at bounding box center [533, 474] width 39 height 19
click at [507, 477] on input "Demo" at bounding box center [502, 474] width 11 height 11
checkbox input "true"
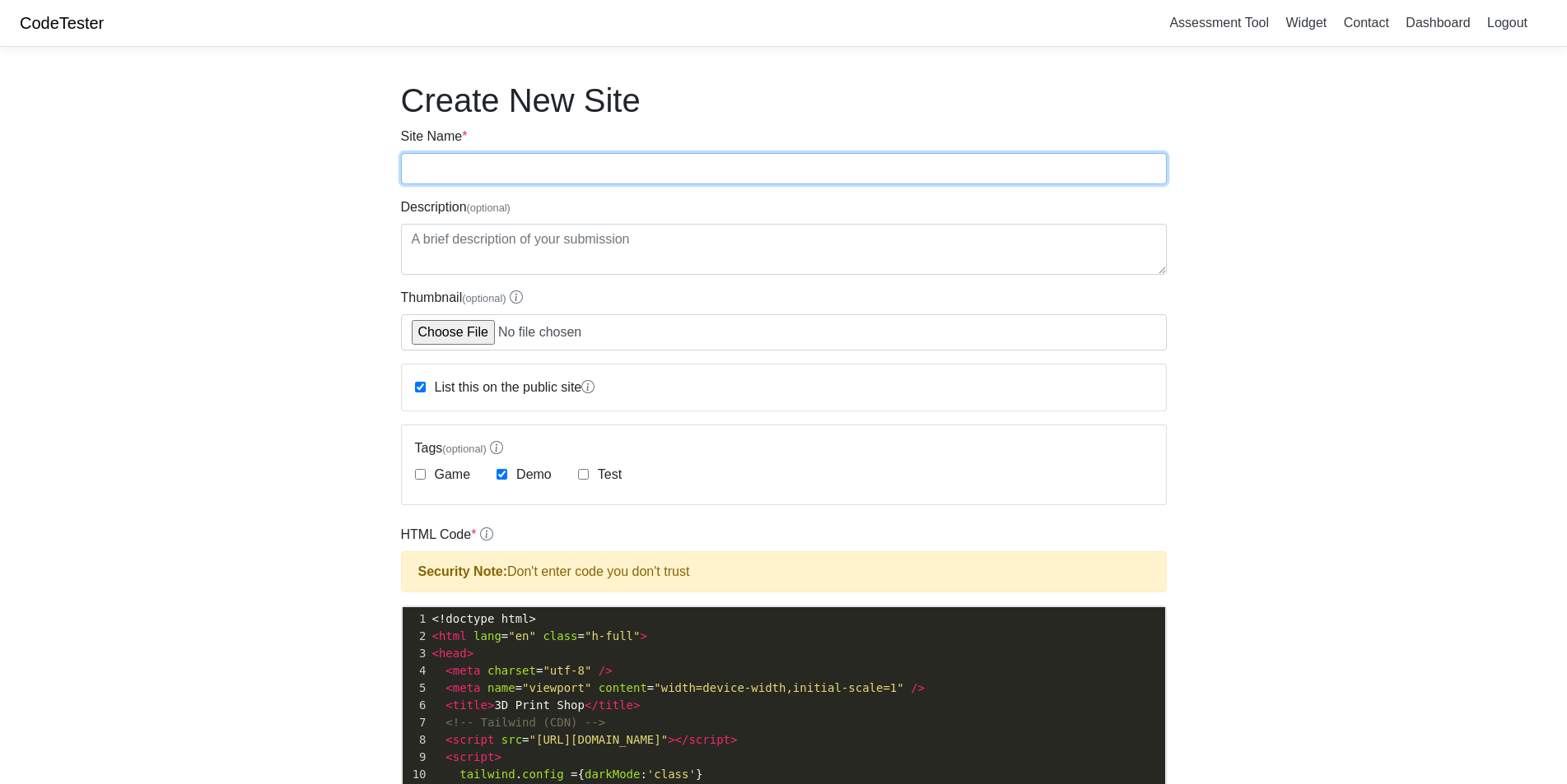
click at [580, 175] on input "Site Name *" at bounding box center [784, 169] width 766 height 32
type input "Ant3DDesigns"
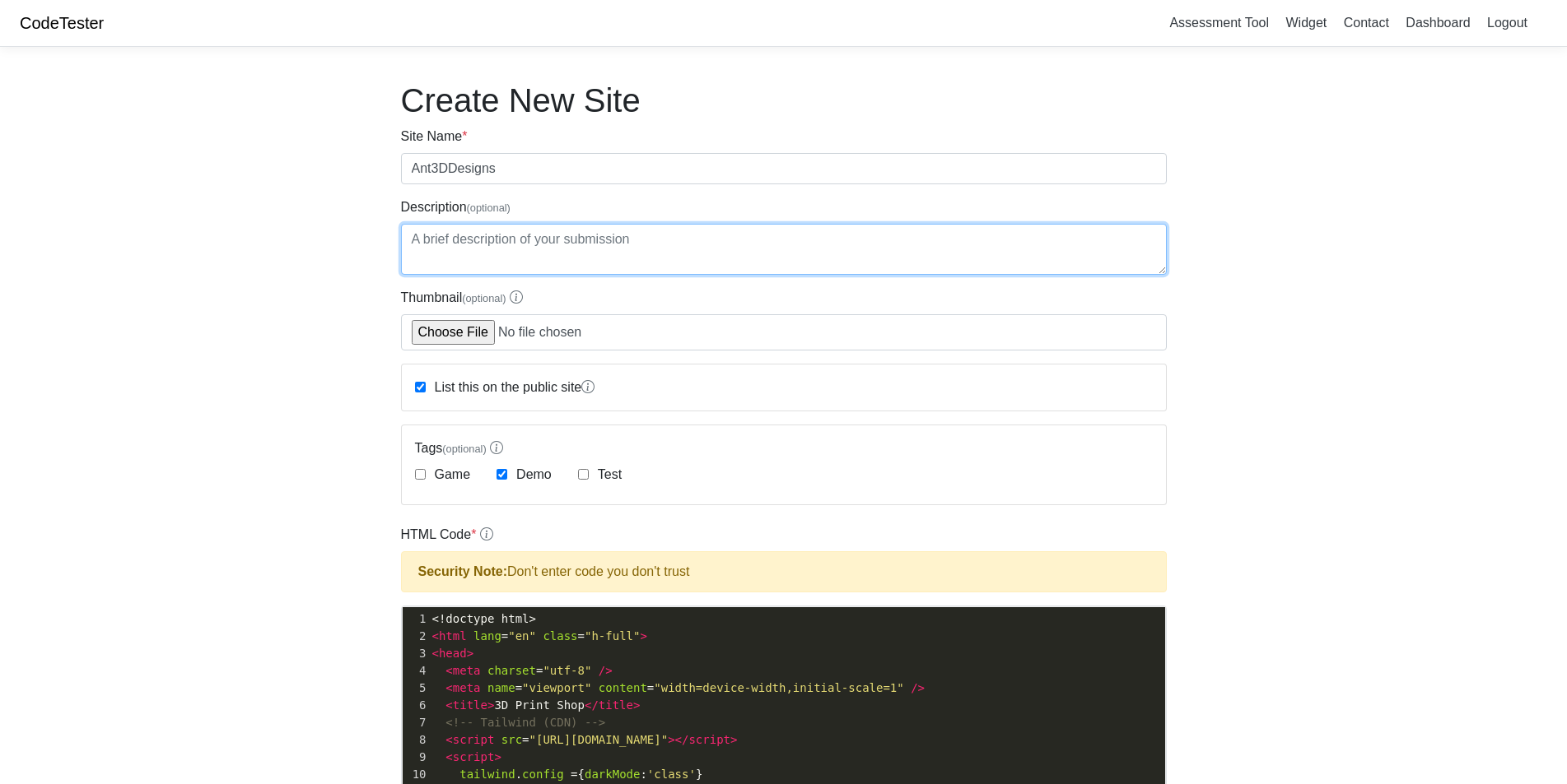
click at [550, 242] on textarea "Description (optional)" at bounding box center [784, 249] width 766 height 51
type textarea "Building A mock site for a buddy"
click at [1266, 366] on body "CodeTester Assessment Tool Widget Contact Dashboard Logout Create New Site Site…" at bounding box center [784, 706] width 1567 height 1412
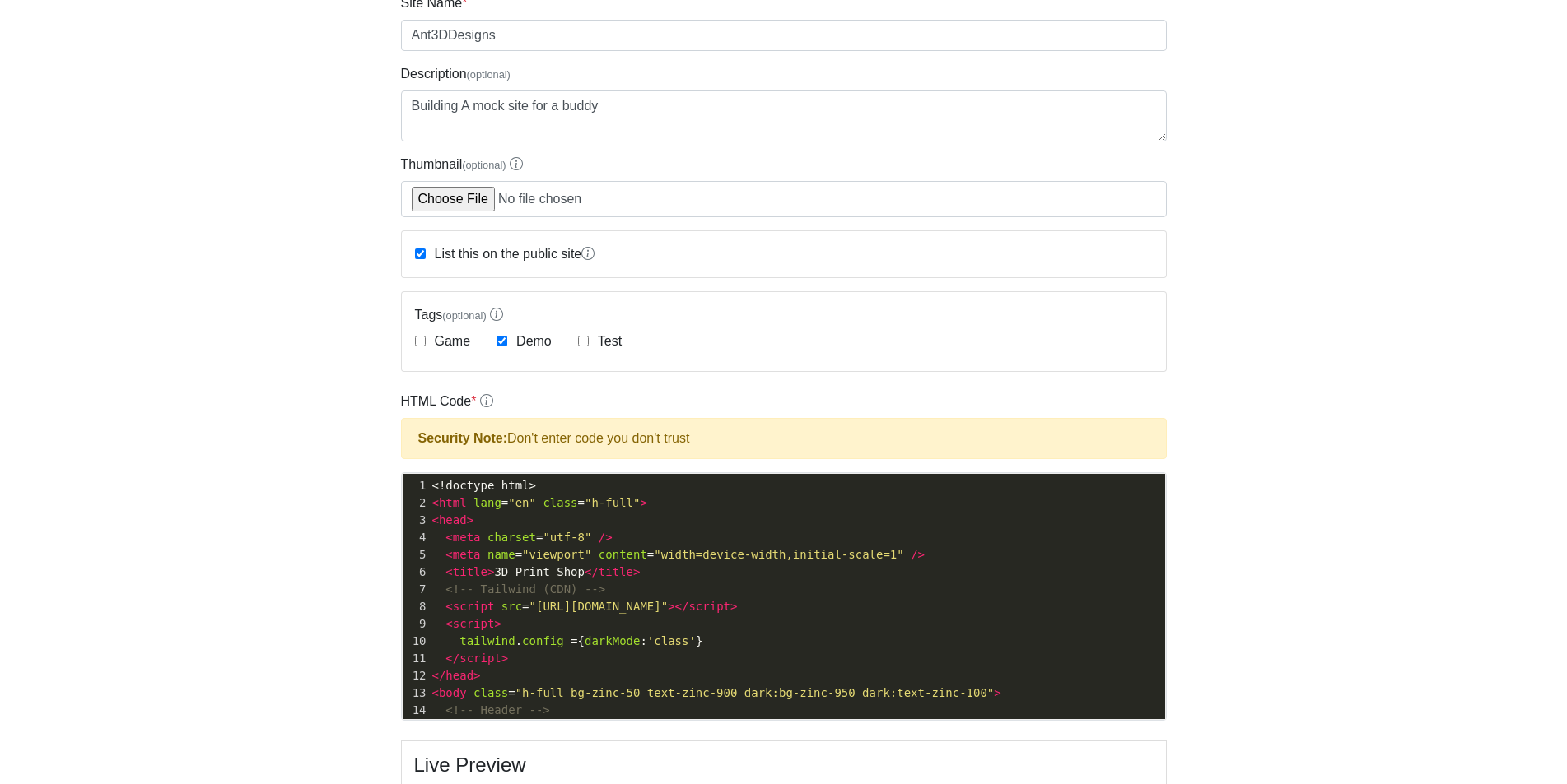
scroll to position [135, 0]
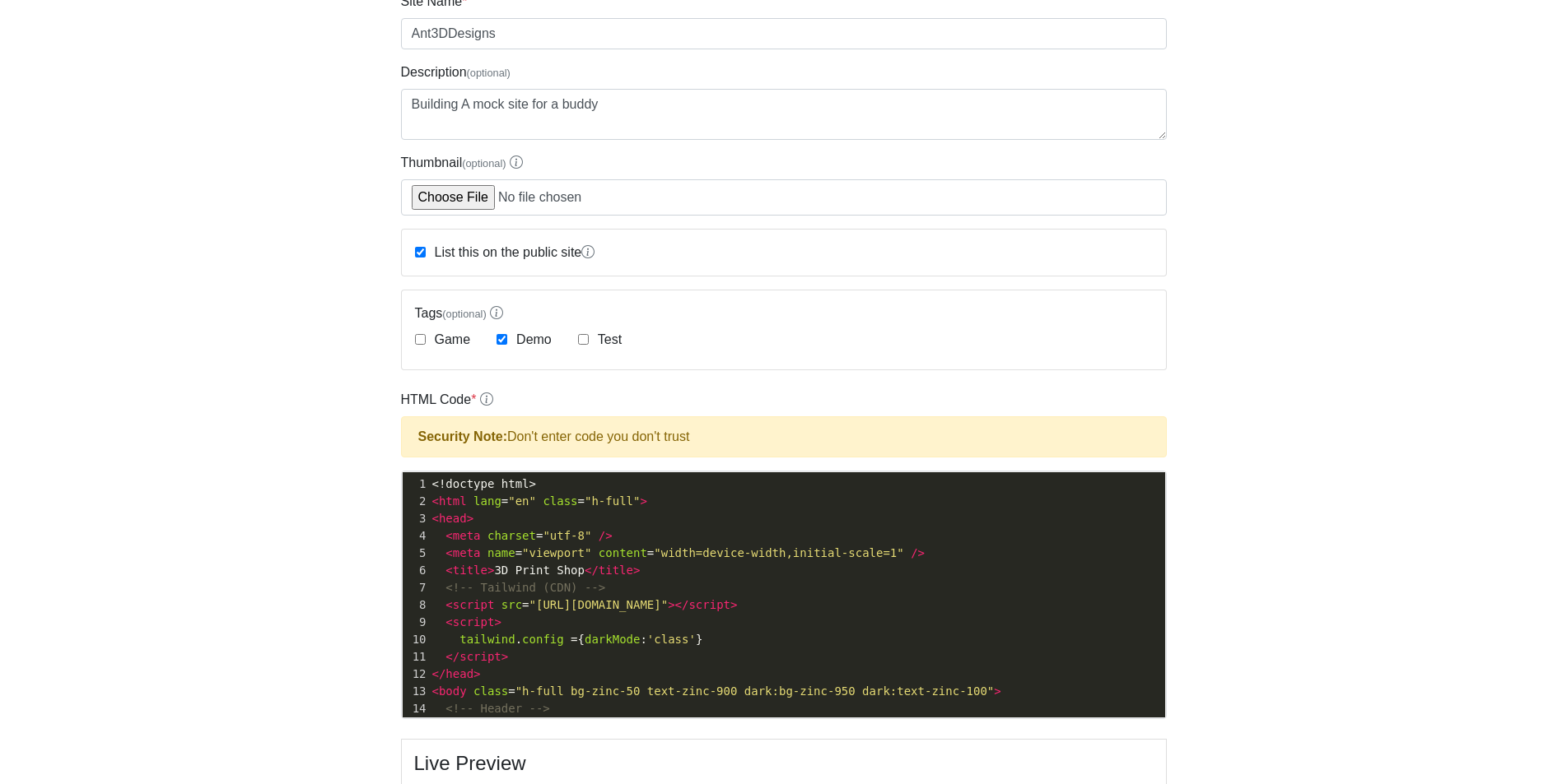
click at [441, 245] on label "List this on the public site" at bounding box center [513, 253] width 164 height 19
click at [426, 247] on input "List this on the public site" at bounding box center [420, 253] width 11 height 11
checkbox input "false"
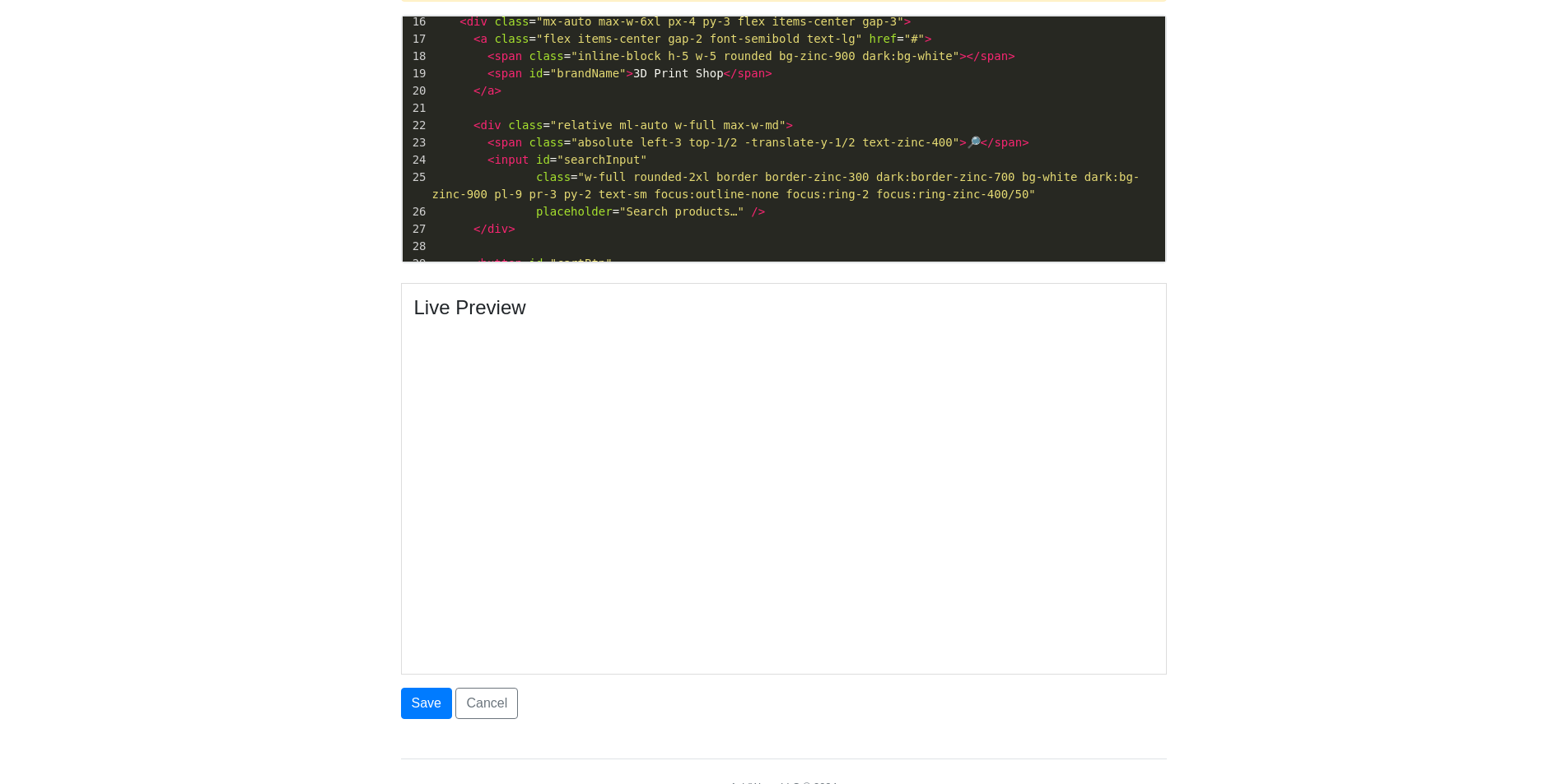
scroll to position [667, 0]
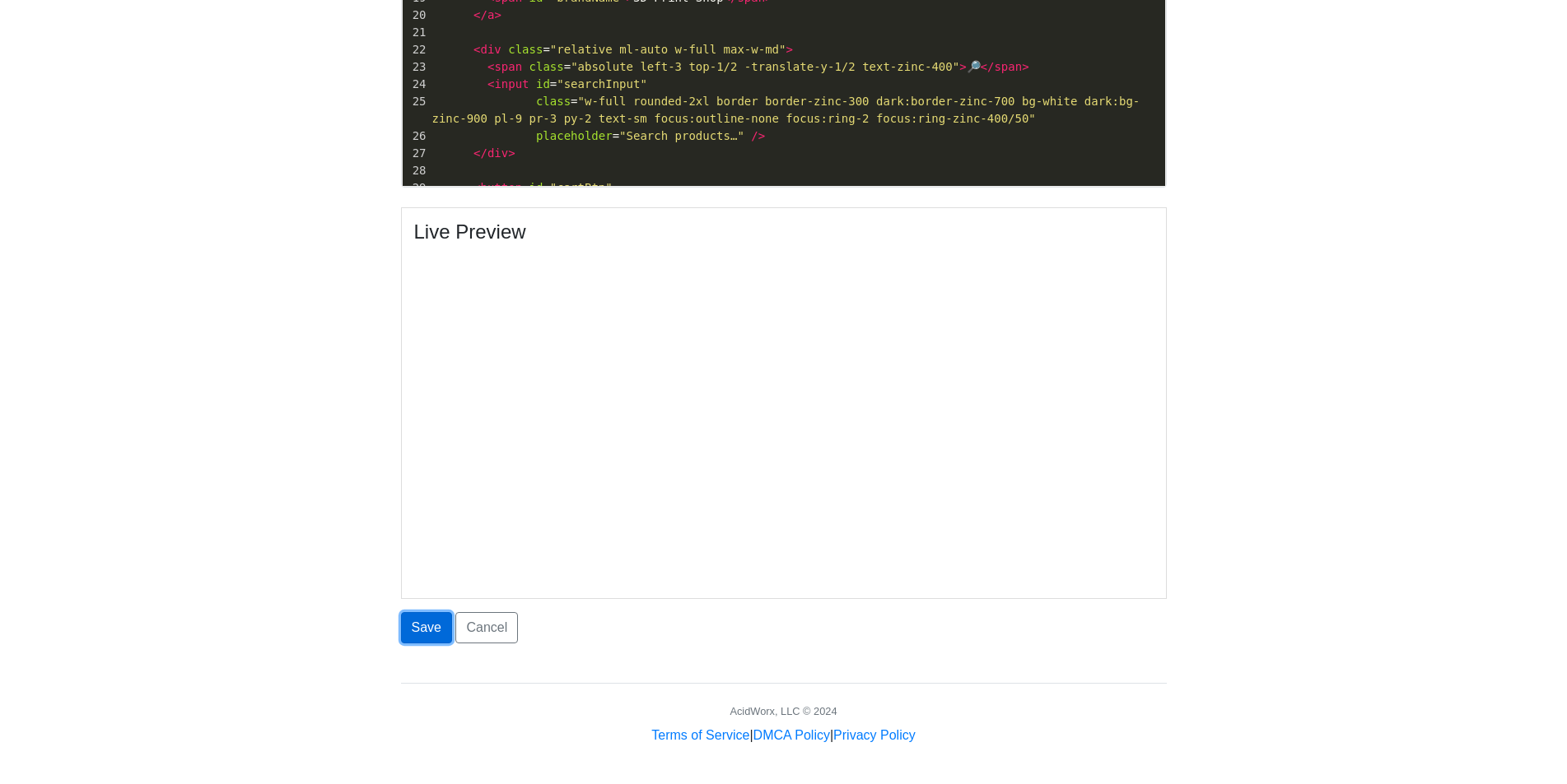
click at [419, 631] on button "Save" at bounding box center [427, 628] width 51 height 32
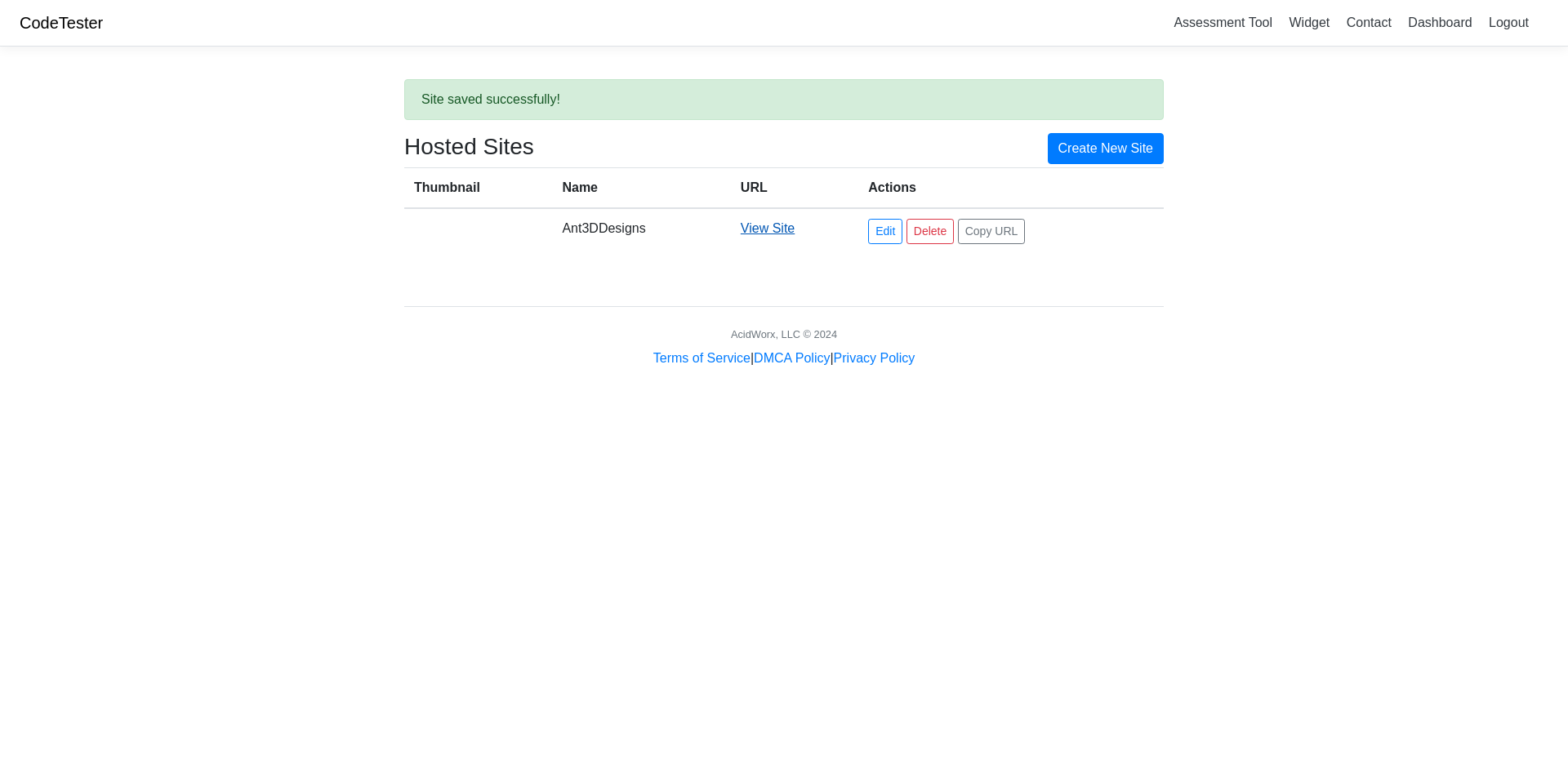
click at [780, 231] on link "View Site" at bounding box center [767, 228] width 54 height 14
click at [94, 31] on link "CodeTester" at bounding box center [60, 23] width 83 height 18
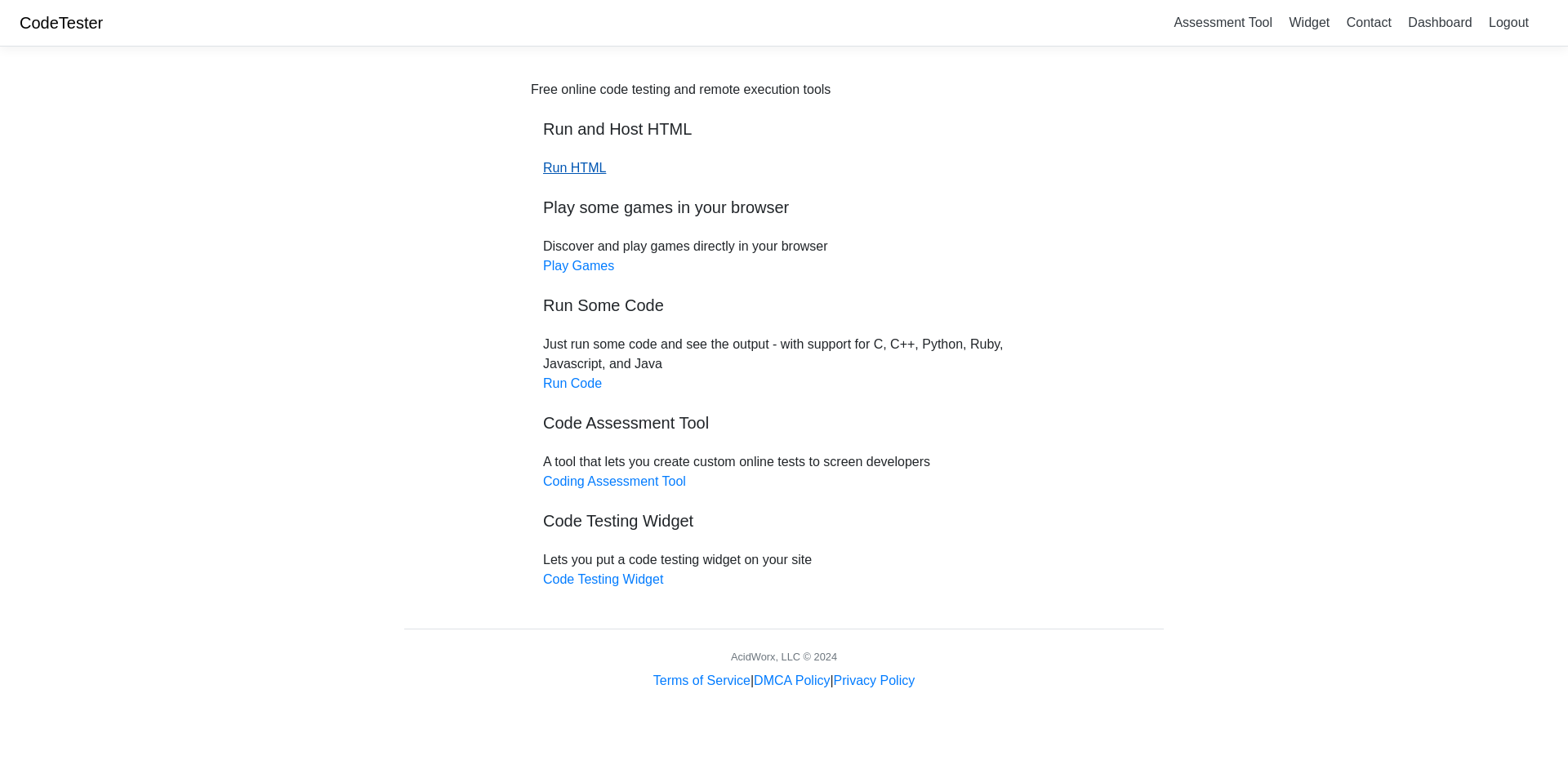
click at [586, 168] on link "Run HTML" at bounding box center [574, 168] width 63 height 14
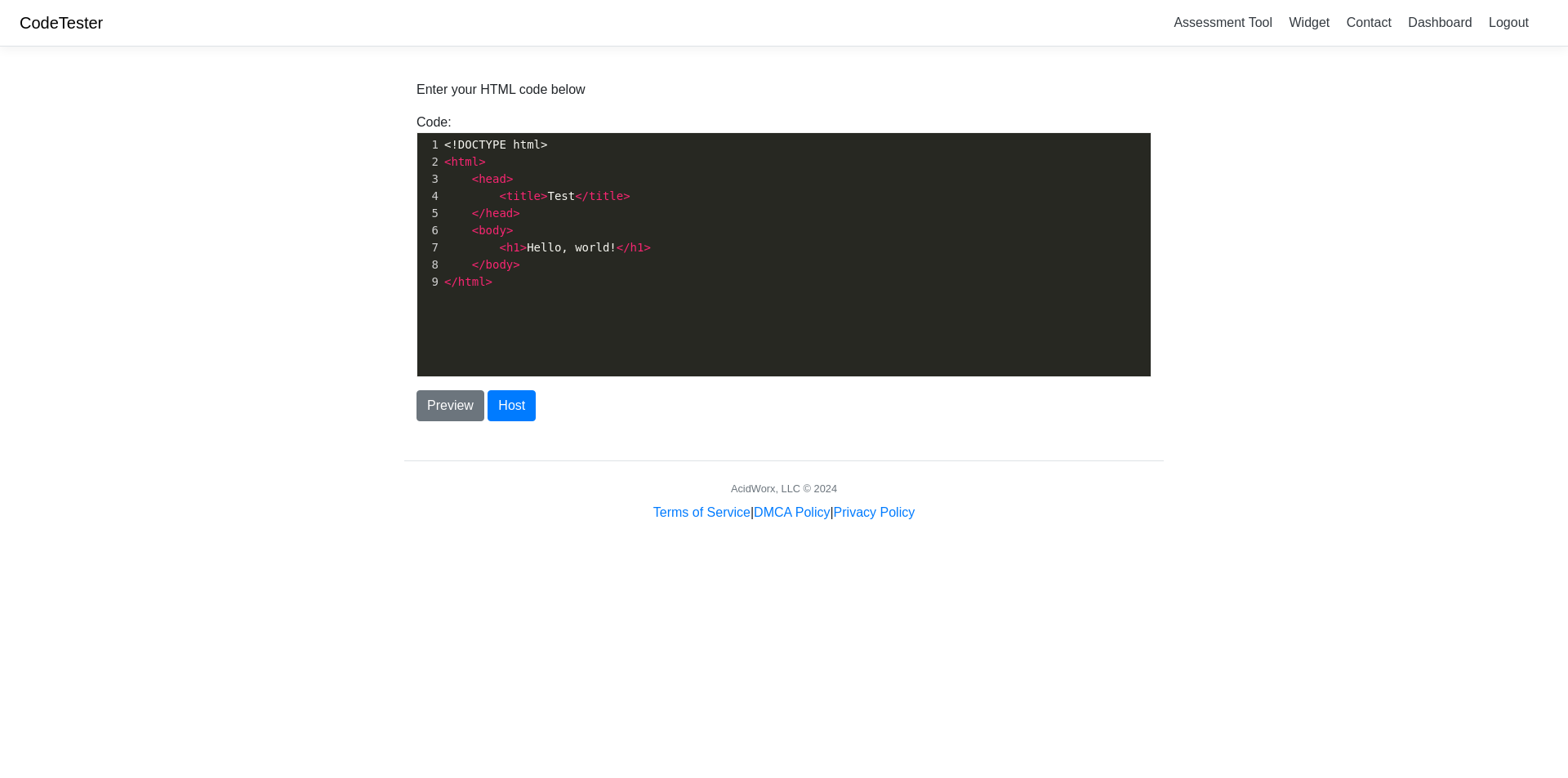
scroll to position [2, 0]
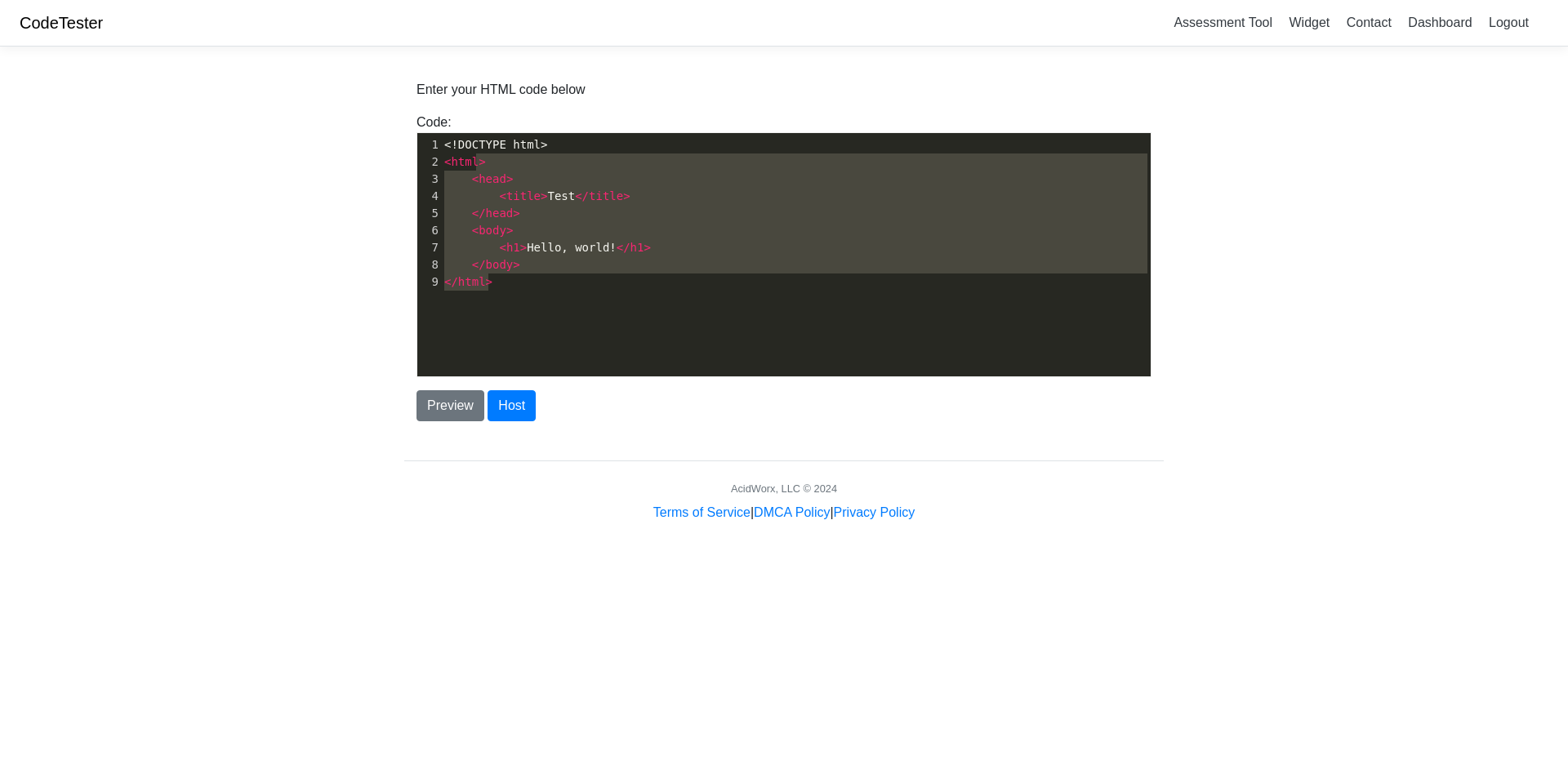
type textarea "<!DOCTYPE html> <html> <head> <title>Test</title> </head> <body> <h1>Hello, wor…"
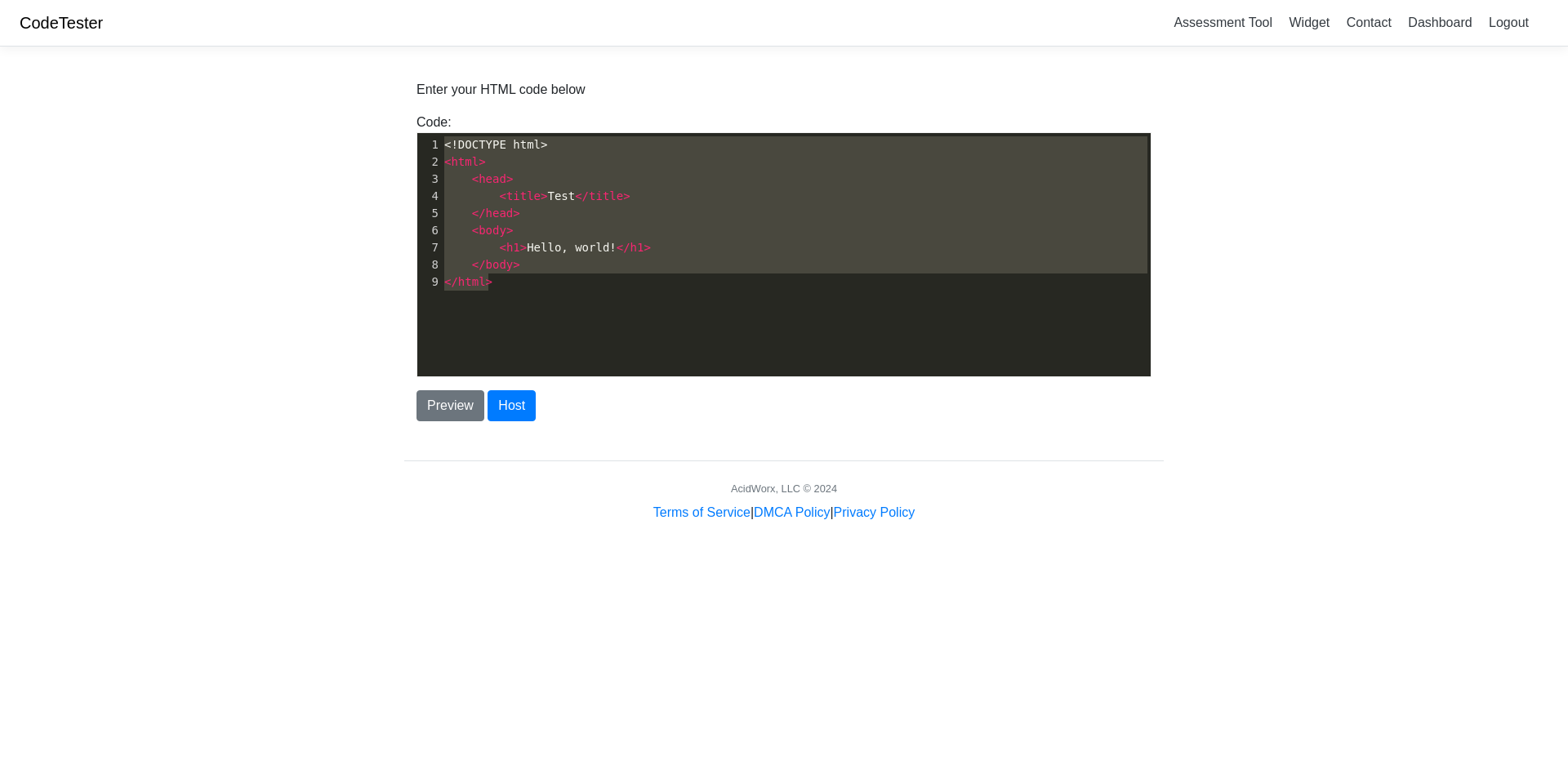
drag, startPoint x: 588, startPoint y: 307, endPoint x: 462, endPoint y: 132, distance: 215.6
click at [462, 132] on div "Code: <!DOCTYPE html> <html> <head> <title>Test</title> </head> <body> <h1>Hell…" at bounding box center [784, 244] width 760 height 265
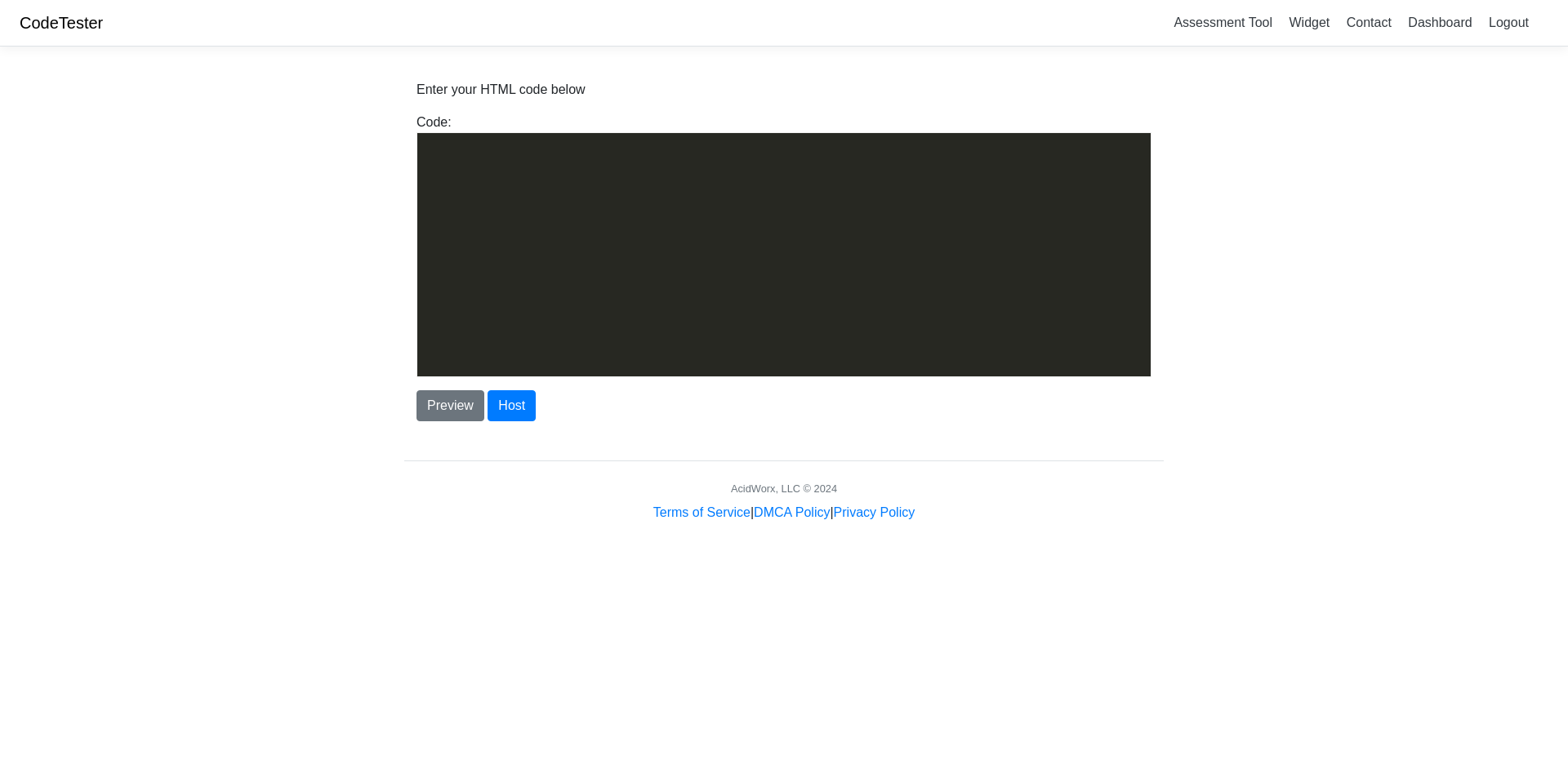
scroll to position [5221, 0]
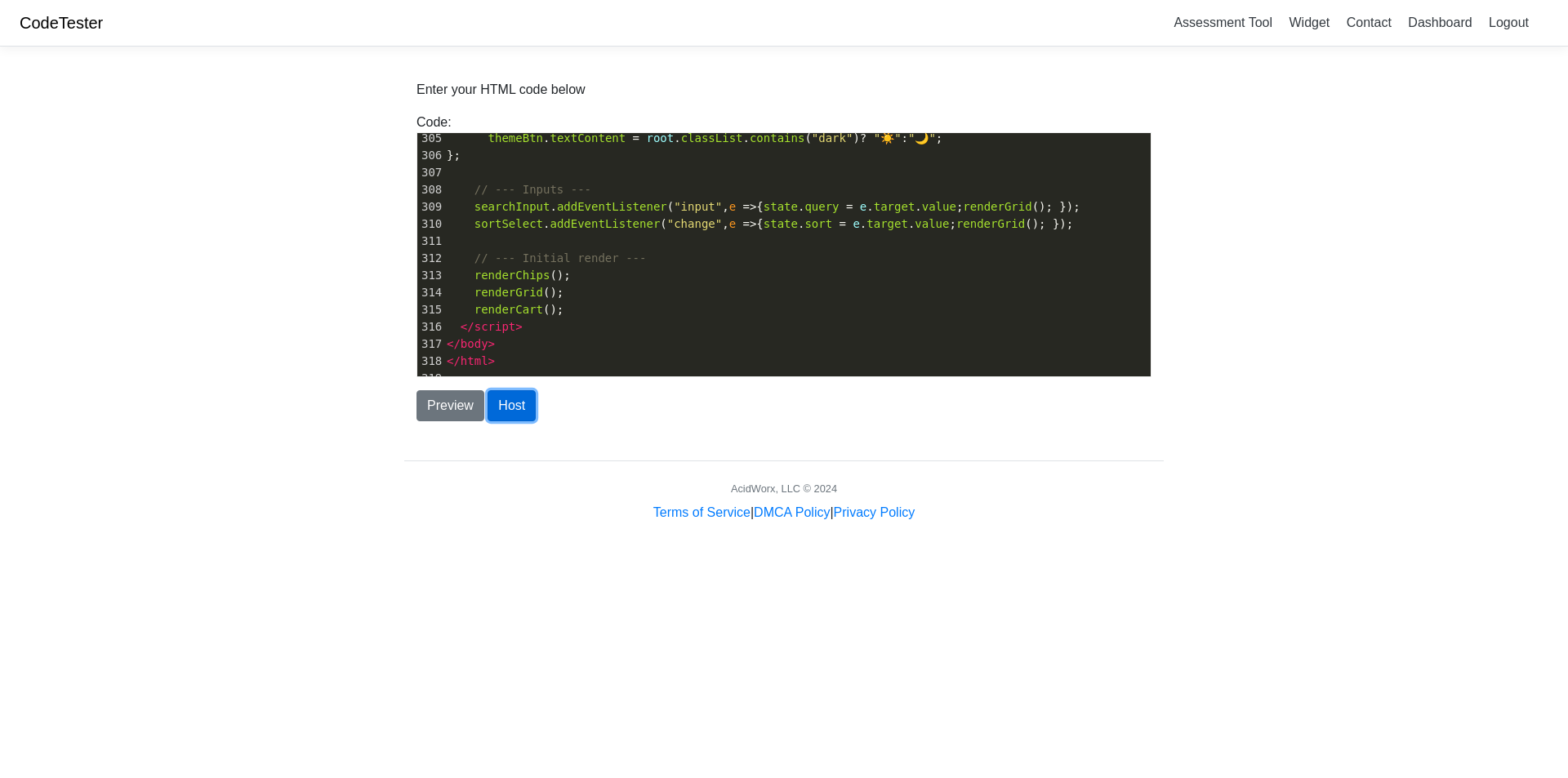
click at [513, 410] on button "Host" at bounding box center [511, 406] width 48 height 31
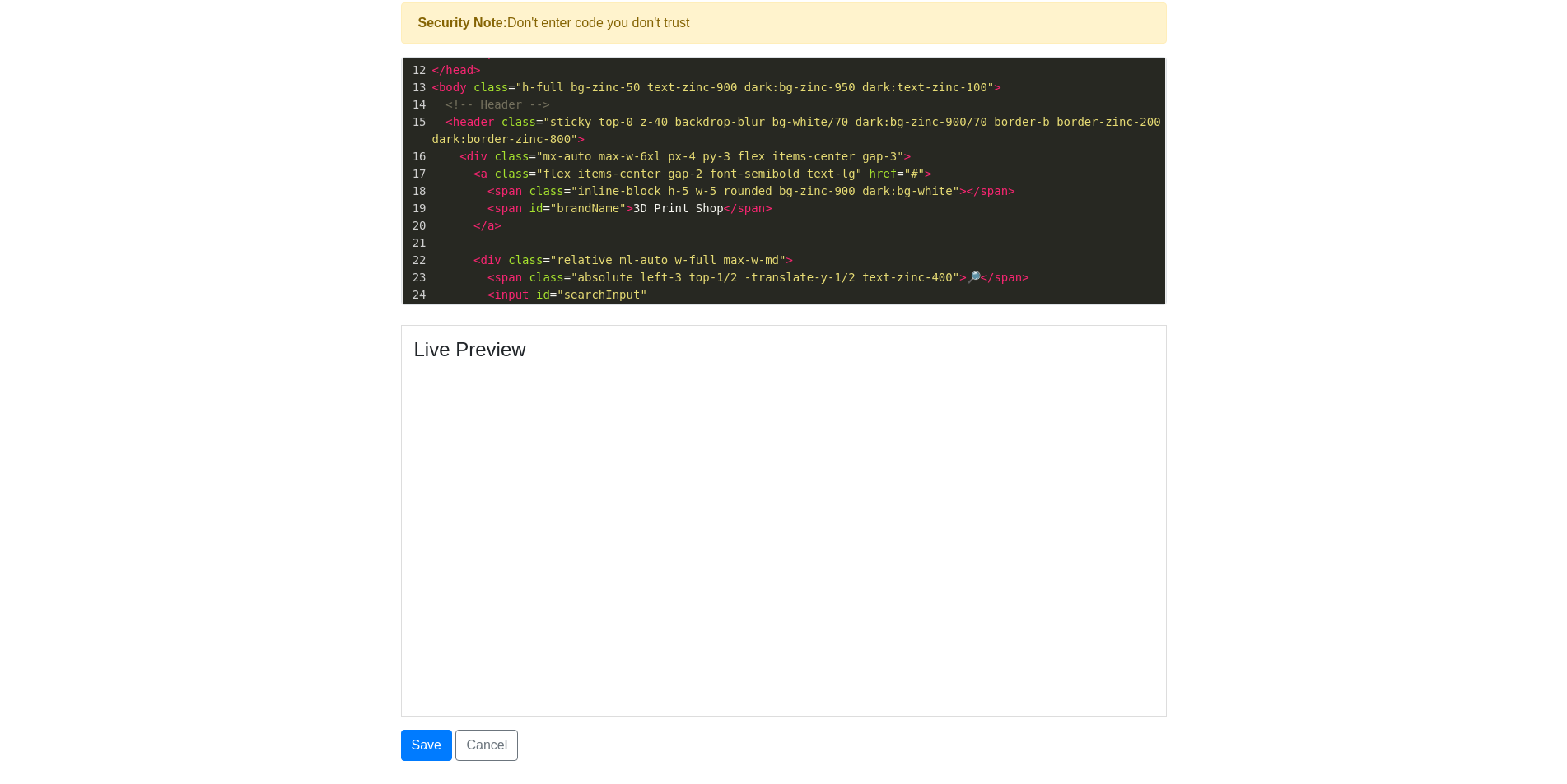
scroll to position [614, 0]
